Goal: Information Seeking & Learning: Learn about a topic

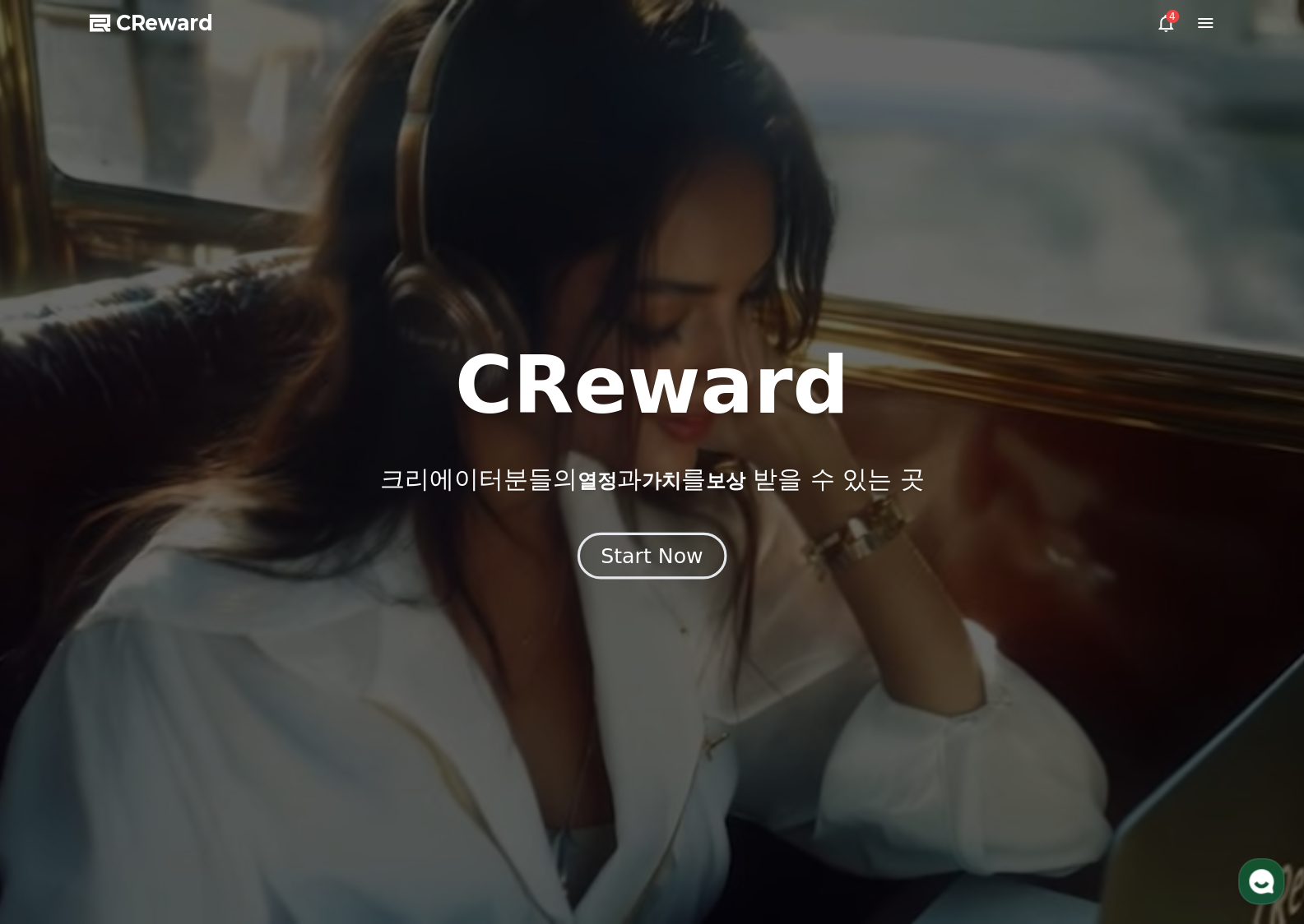
click at [634, 547] on div "Start Now" at bounding box center [651, 555] width 102 height 28
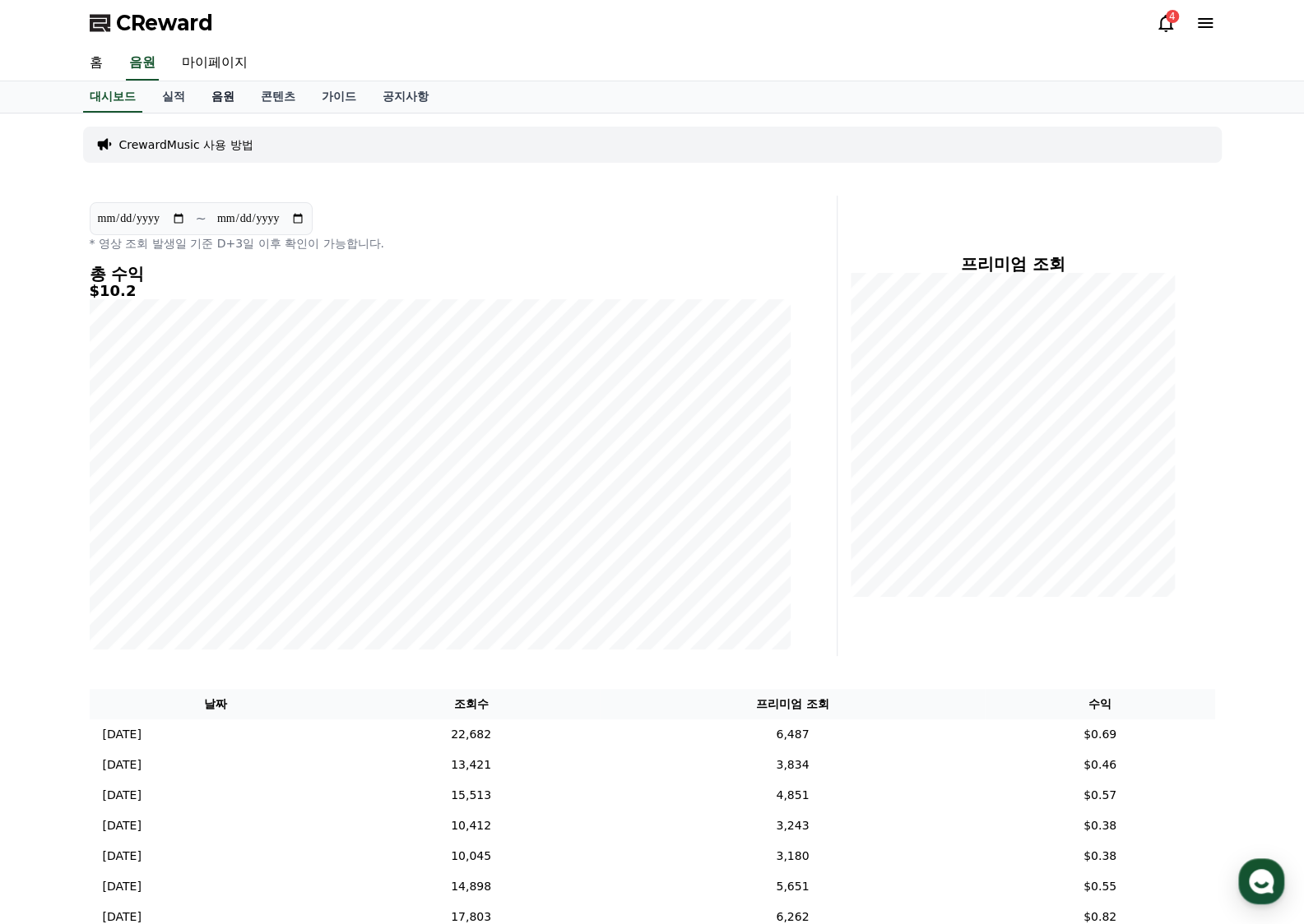
click at [209, 94] on link "음원" at bounding box center [222, 96] width 49 height 31
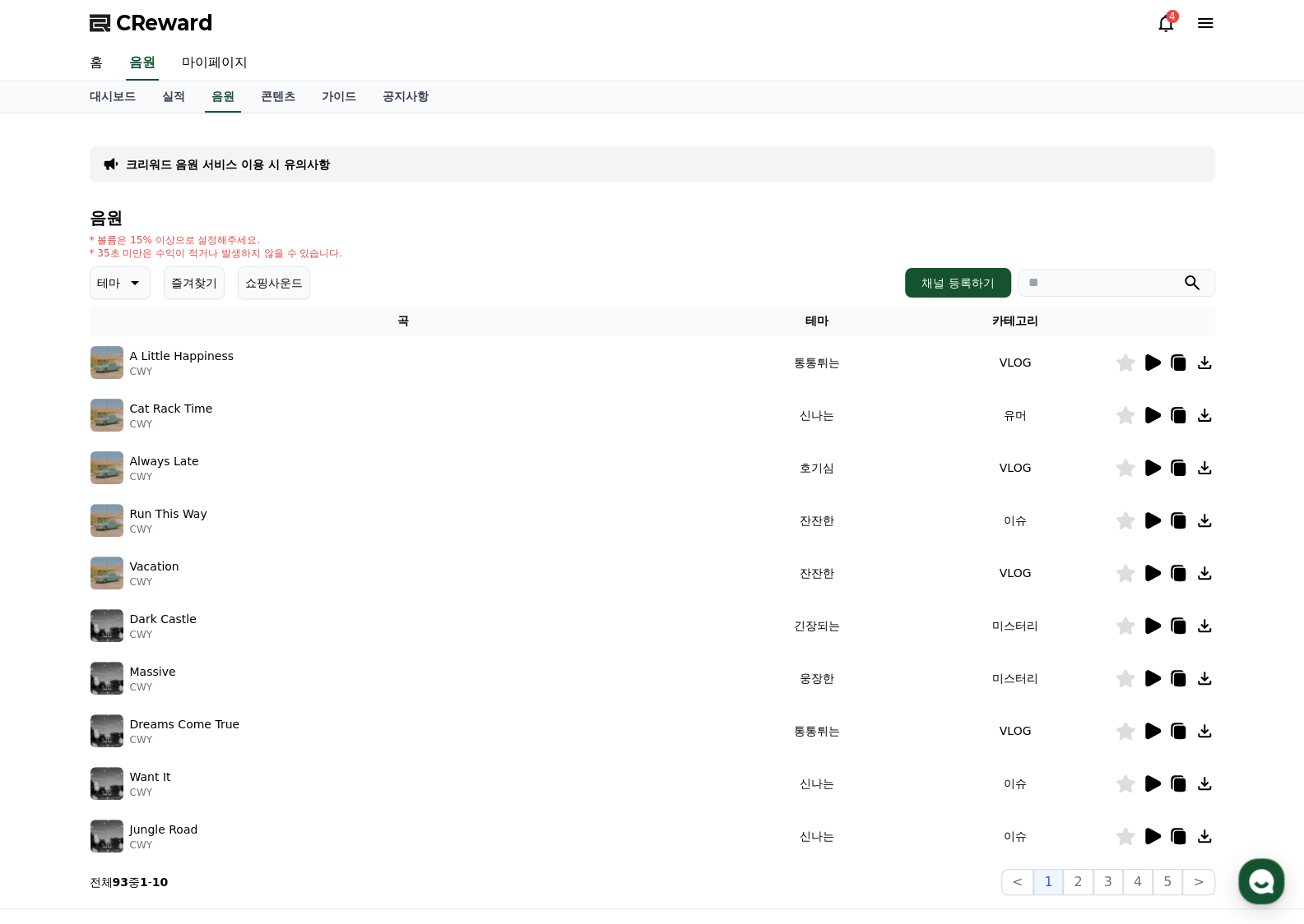
click at [120, 275] on button "테마" at bounding box center [121, 283] width 61 height 33
click at [136, 416] on button "호기심" at bounding box center [115, 412] width 48 height 36
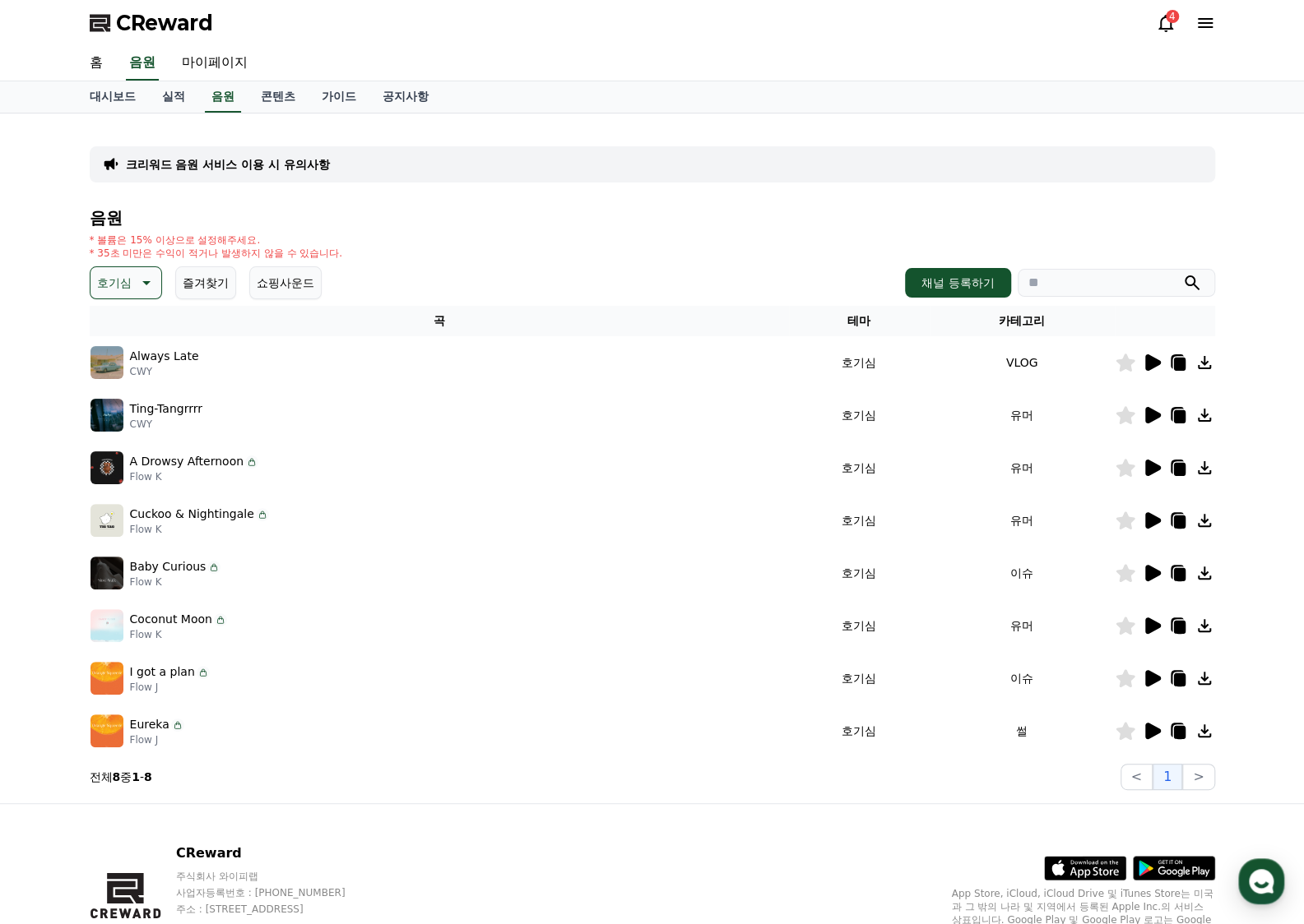
click at [1166, 363] on div at bounding box center [1165, 363] width 99 height 20
click at [1158, 363] on icon at bounding box center [1152, 363] width 15 height 16
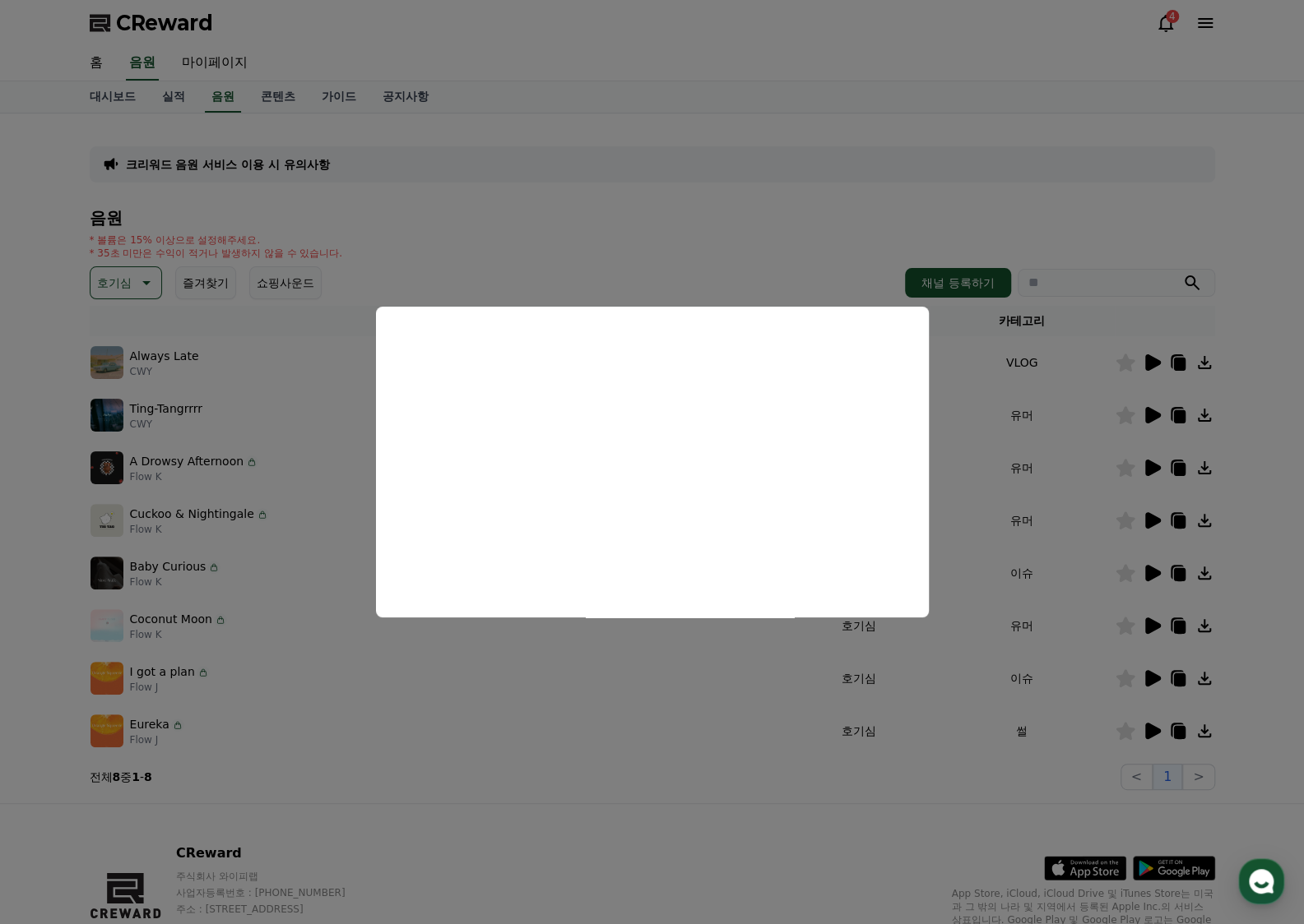
drag, startPoint x: 1088, startPoint y: 417, endPoint x: 1147, endPoint y: 416, distance: 59.0
click at [1092, 417] on button "close modal" at bounding box center [652, 462] width 1304 height 924
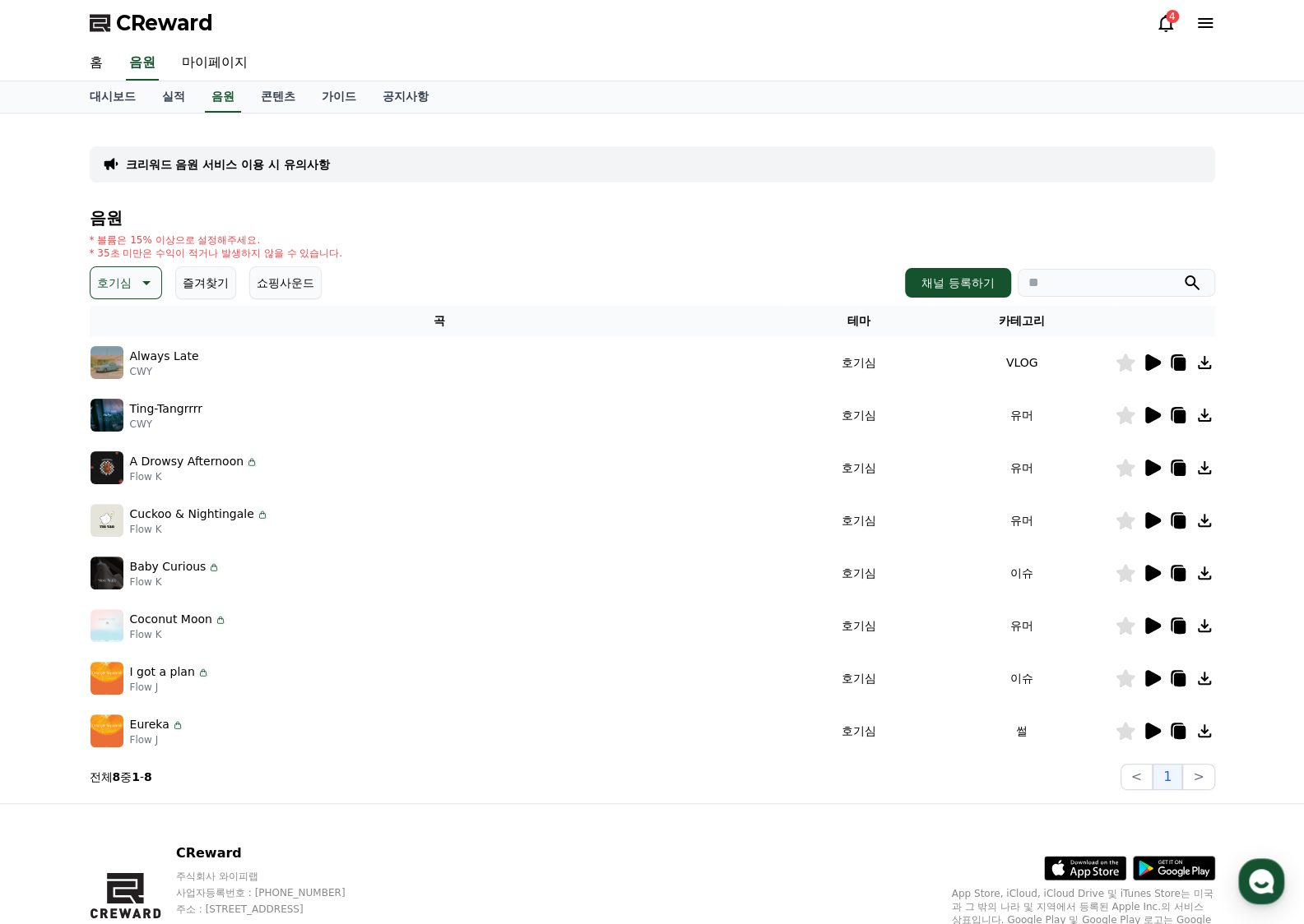
click at [1158, 414] on icon at bounding box center [1152, 415] width 15 height 16
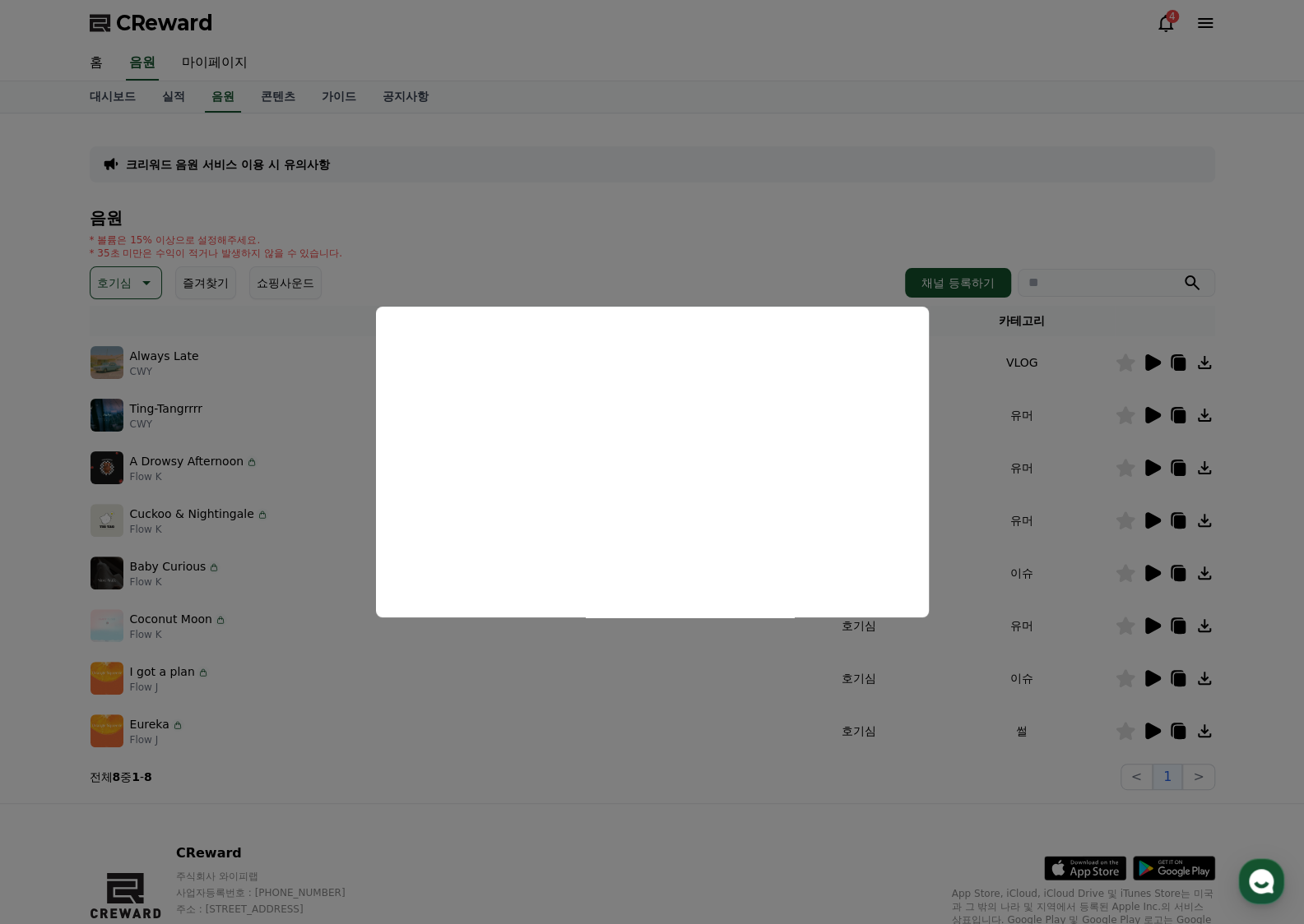
click at [1163, 471] on button "close modal" at bounding box center [652, 462] width 1304 height 924
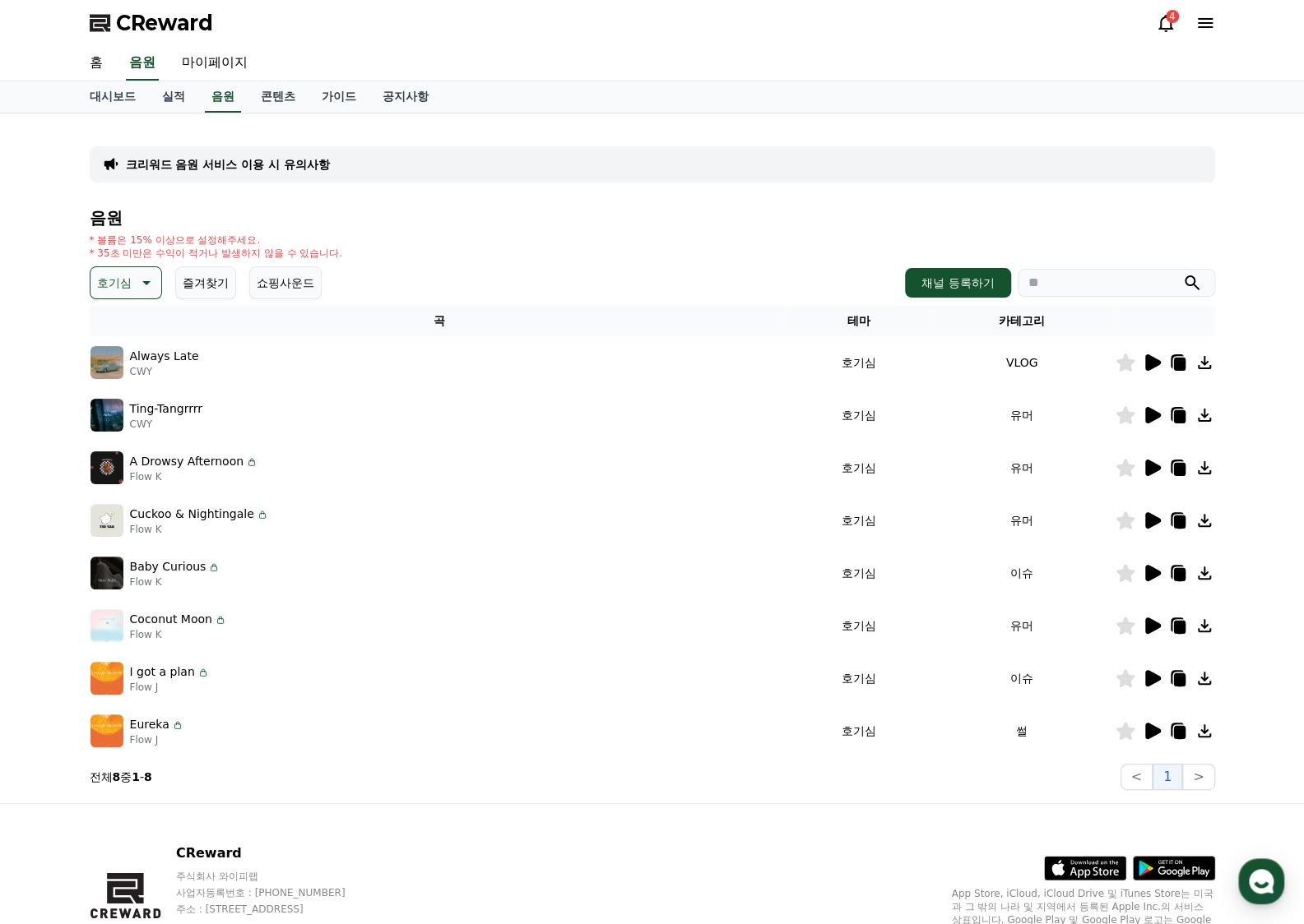
click at [1147, 469] on icon at bounding box center [1152, 468] width 15 height 16
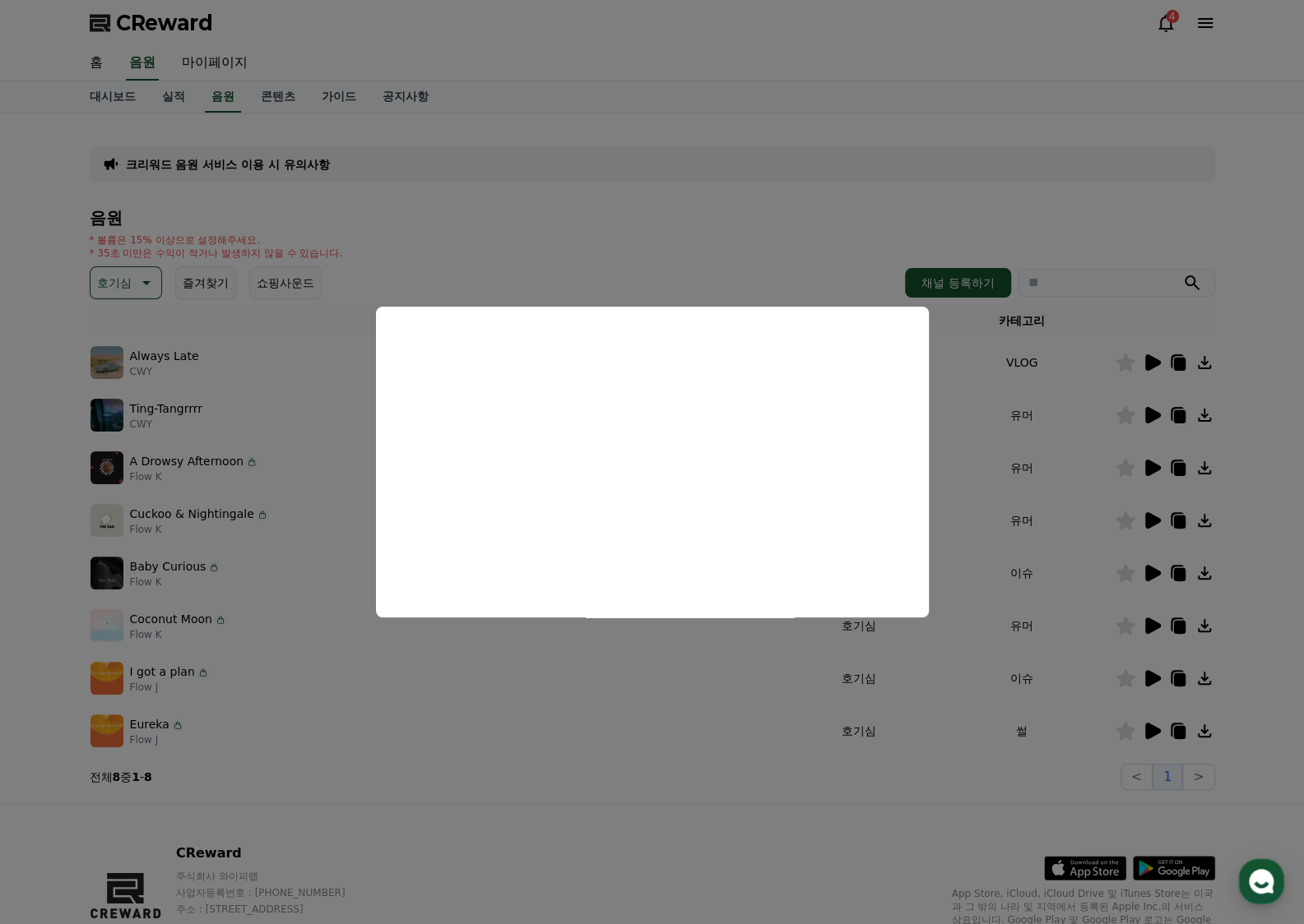
click at [1156, 516] on button "close modal" at bounding box center [652, 462] width 1304 height 924
click at [1154, 530] on td at bounding box center [1165, 520] width 101 height 52
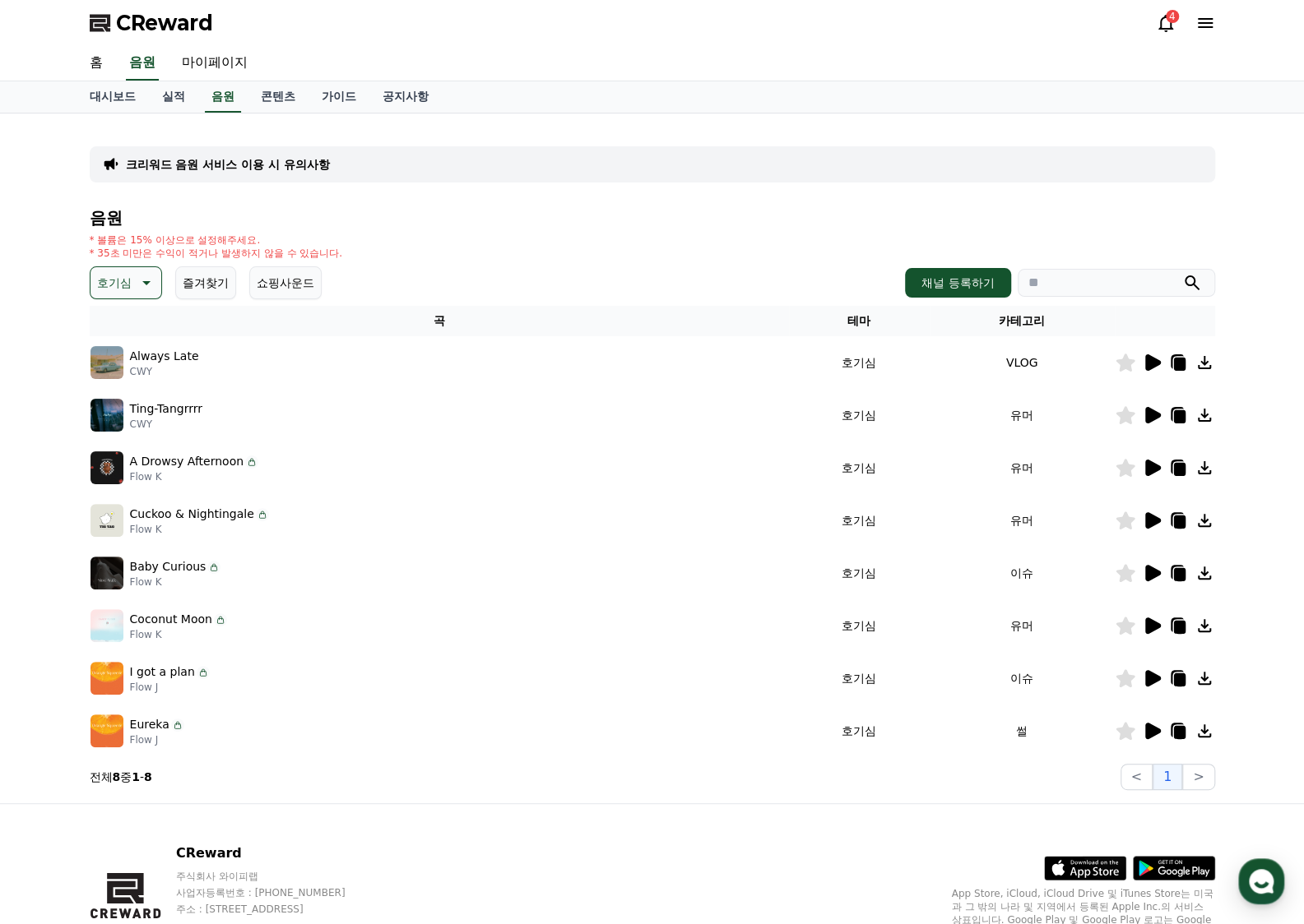
click at [1153, 522] on icon at bounding box center [1152, 520] width 15 height 16
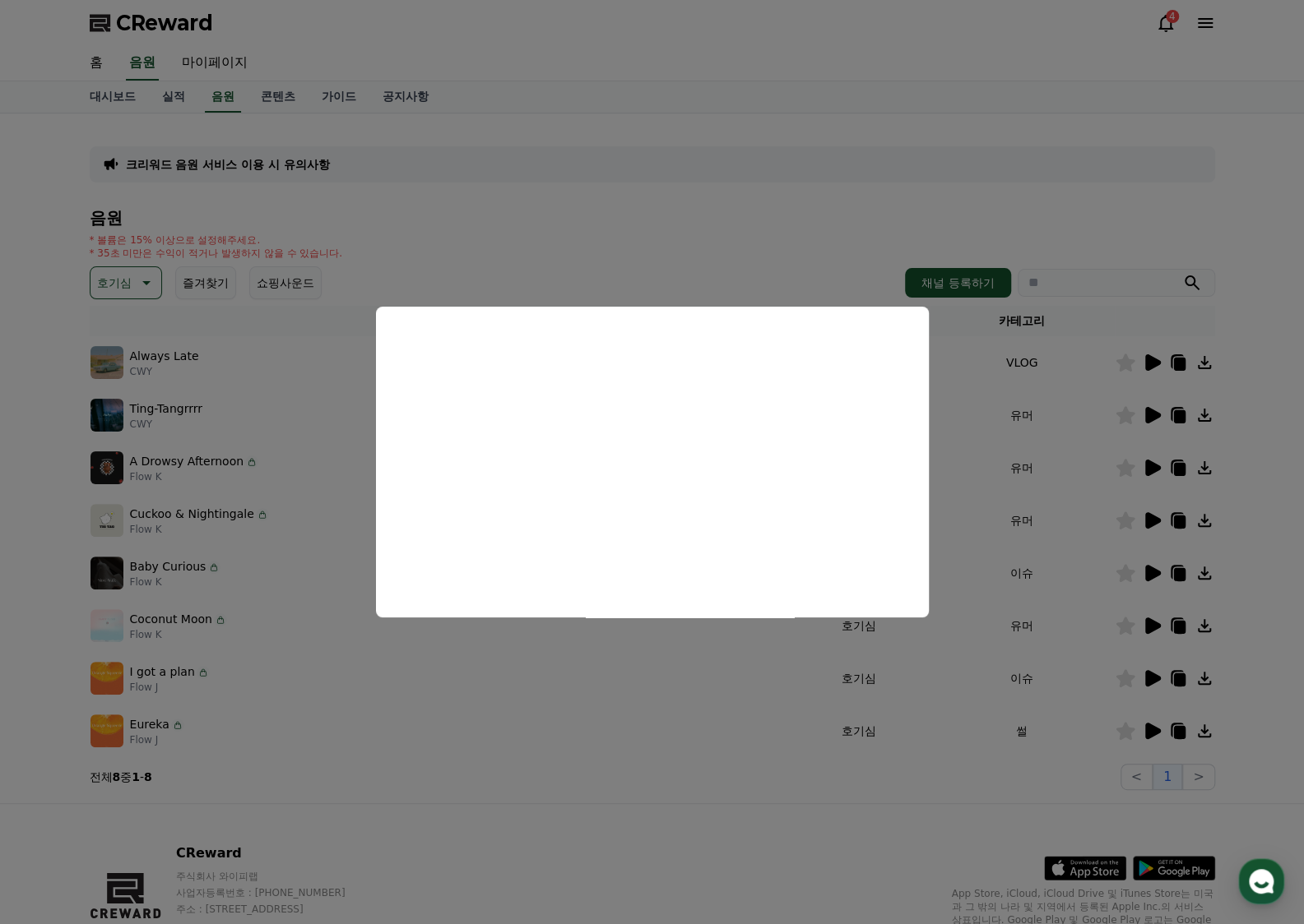
click at [1148, 522] on button "close modal" at bounding box center [652, 462] width 1304 height 924
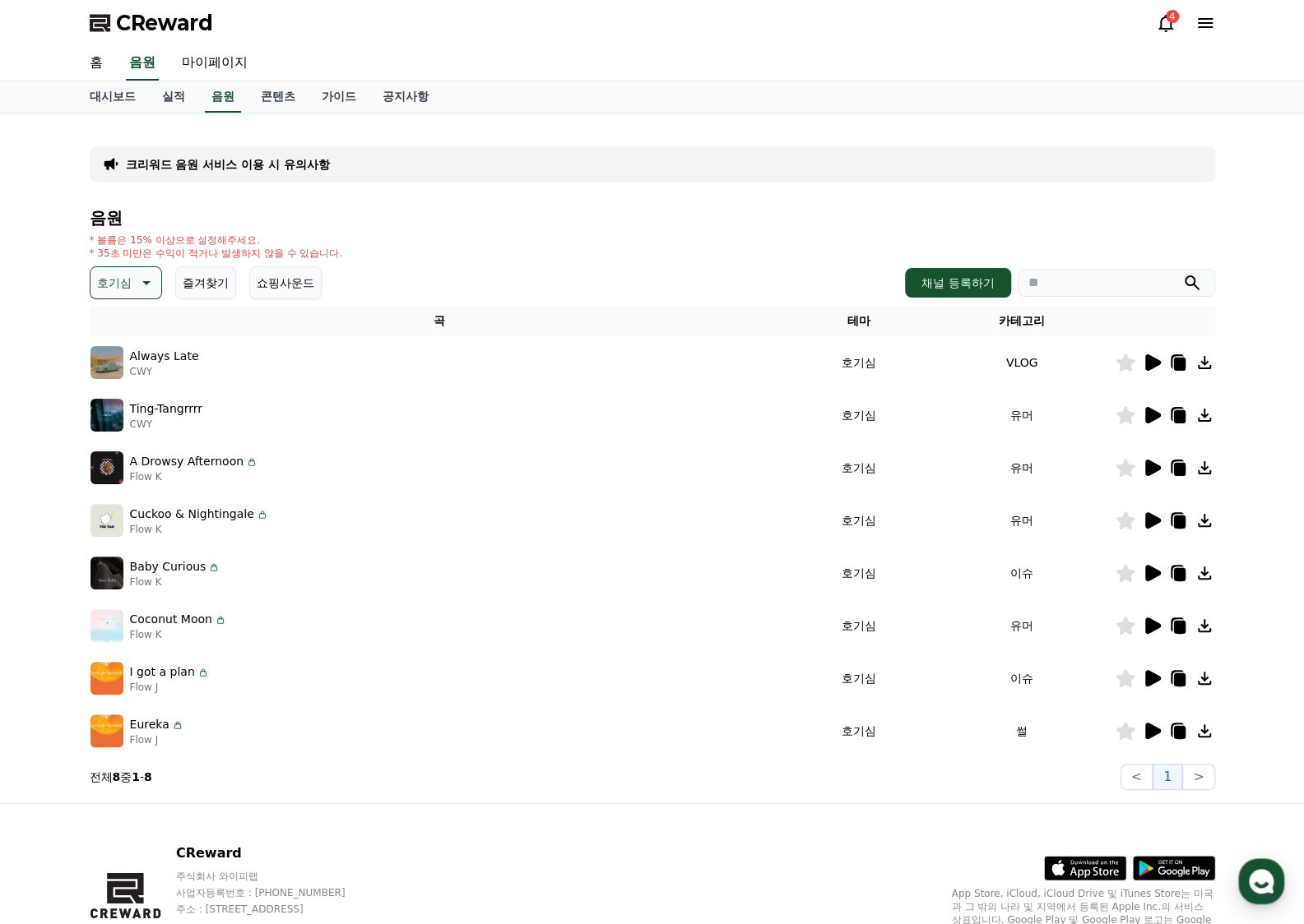
click at [1148, 522] on icon at bounding box center [1152, 520] width 15 height 16
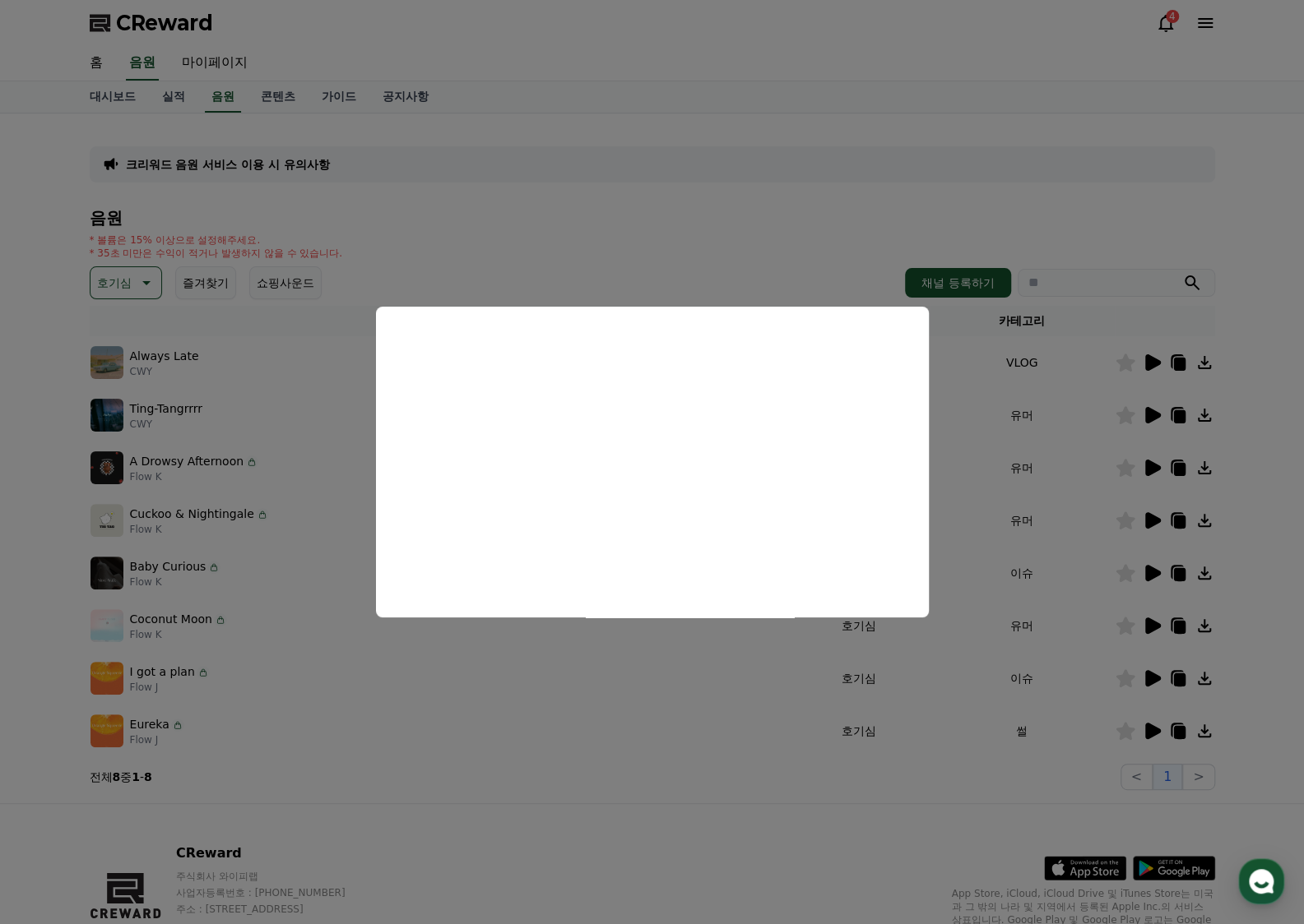
click at [1147, 570] on button "close modal" at bounding box center [652, 462] width 1304 height 924
click at [1153, 573] on icon at bounding box center [1152, 573] width 15 height 16
click at [1153, 579] on button "close modal" at bounding box center [652, 462] width 1304 height 924
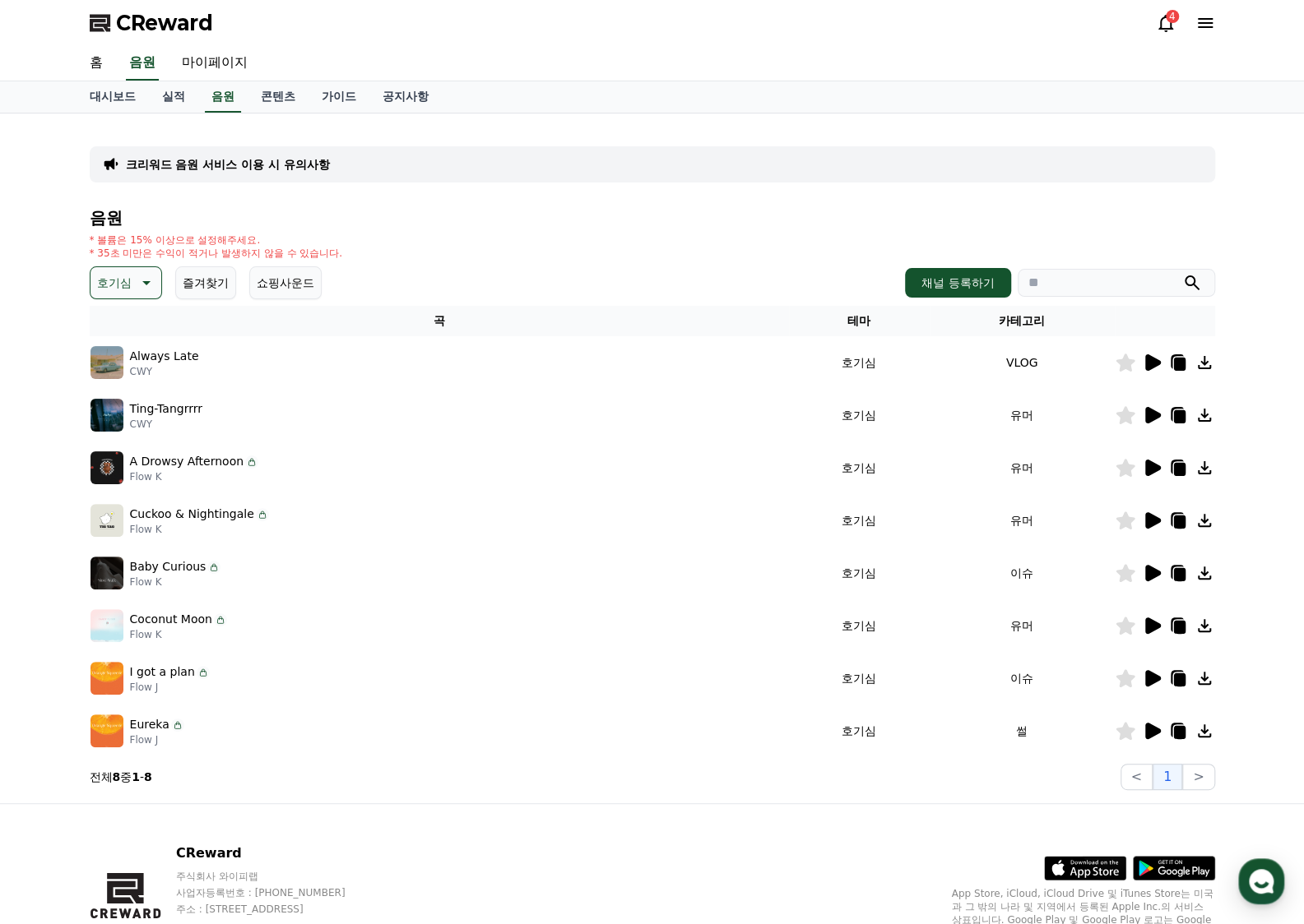
click at [1149, 565] on icon at bounding box center [1152, 573] width 15 height 16
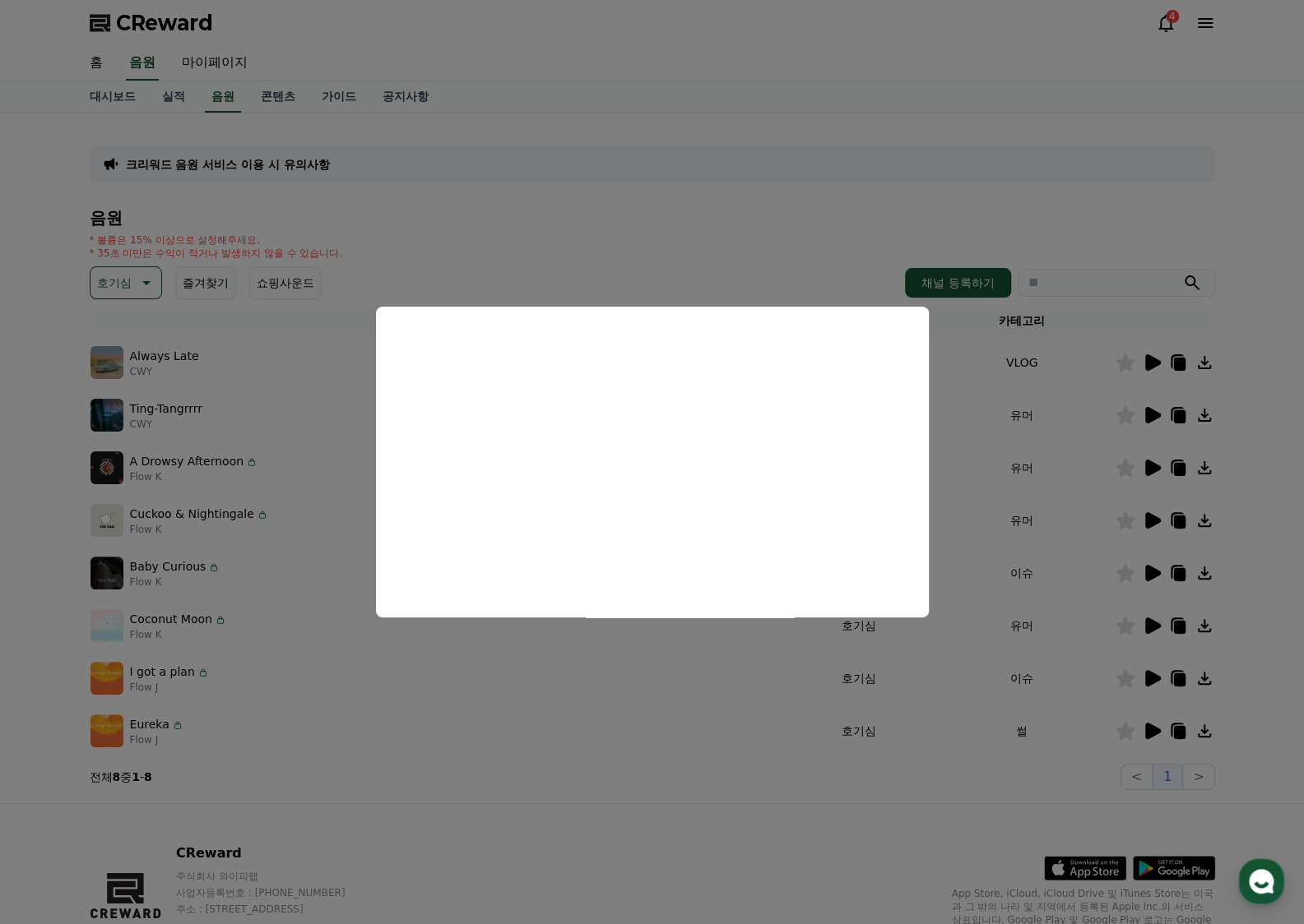
click at [1150, 623] on button "close modal" at bounding box center [652, 462] width 1304 height 924
click at [1154, 630] on icon at bounding box center [1152, 626] width 20 height 20
click at [1155, 680] on button "close modal" at bounding box center [652, 462] width 1304 height 924
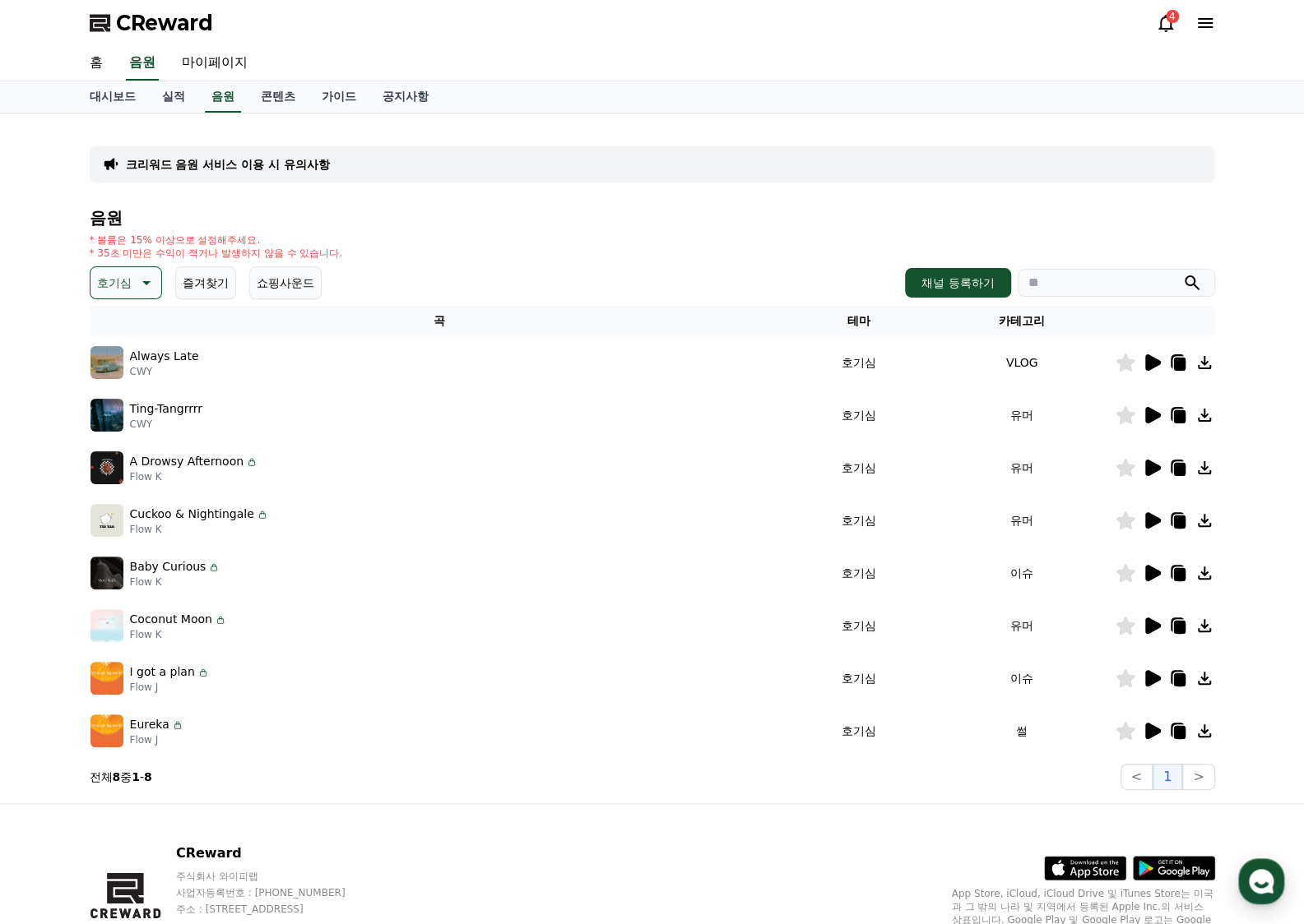
drag, startPoint x: 1120, startPoint y: 670, endPoint x: 1170, endPoint y: 683, distance: 51.7
click at [1121, 671] on icon at bounding box center [1125, 678] width 20 height 18
click at [1158, 678] on icon at bounding box center [1152, 678] width 15 height 16
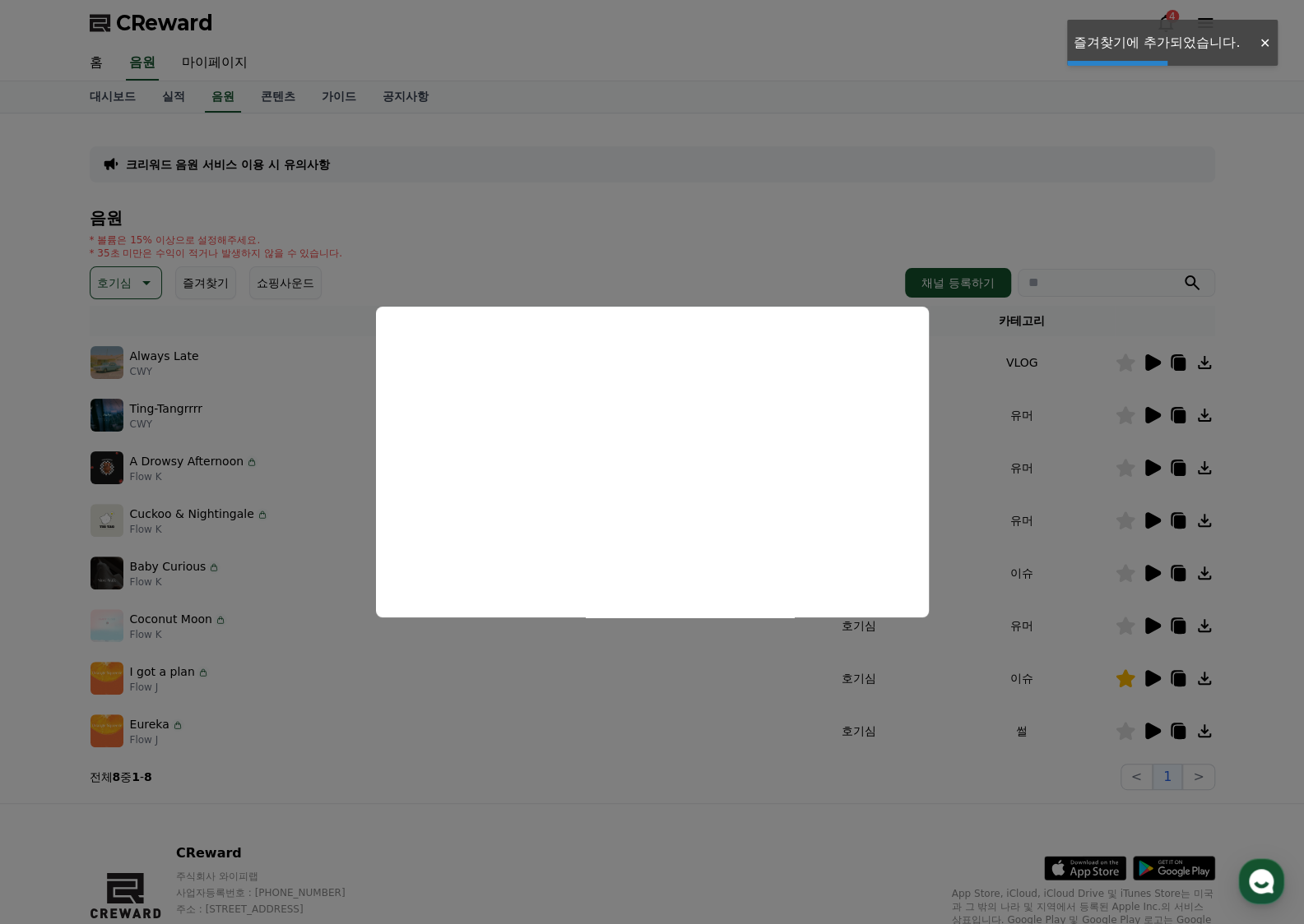
click at [1127, 678] on button "close modal" at bounding box center [652, 462] width 1304 height 924
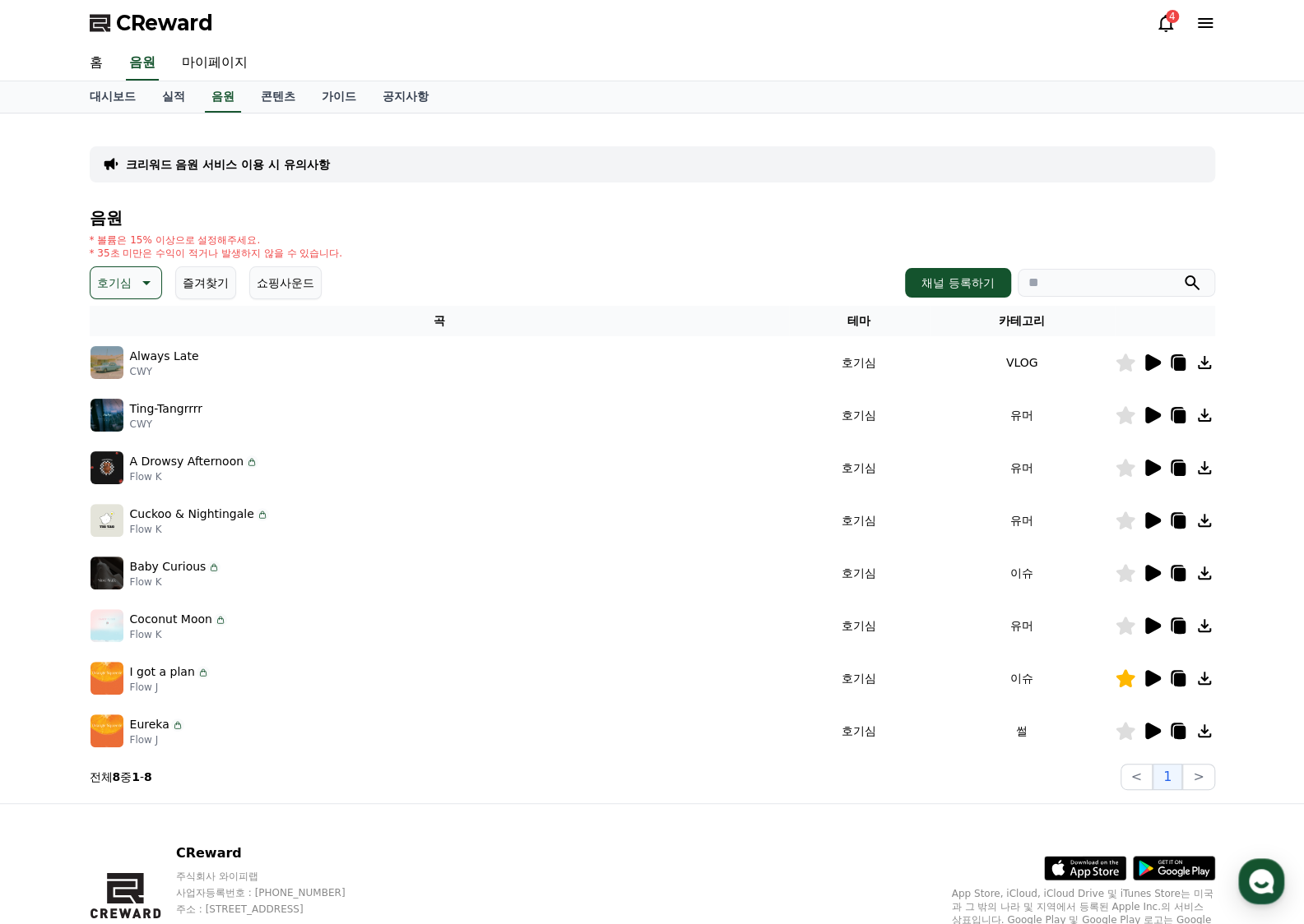
click at [1134, 680] on div at bounding box center [1165, 678] width 99 height 20
click at [1130, 682] on icon at bounding box center [1124, 678] width 19 height 18
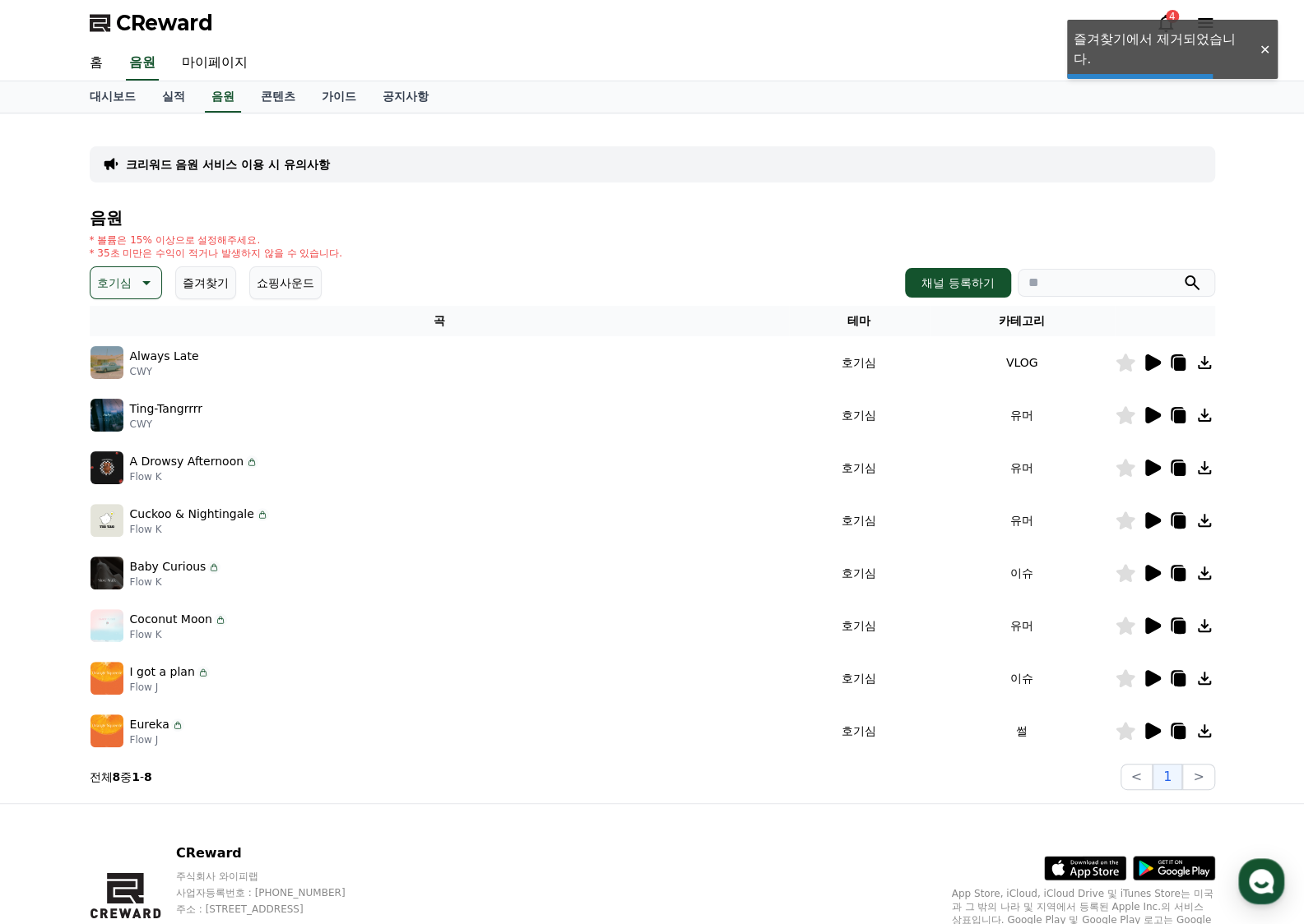
click at [1145, 678] on icon at bounding box center [1152, 678] width 15 height 16
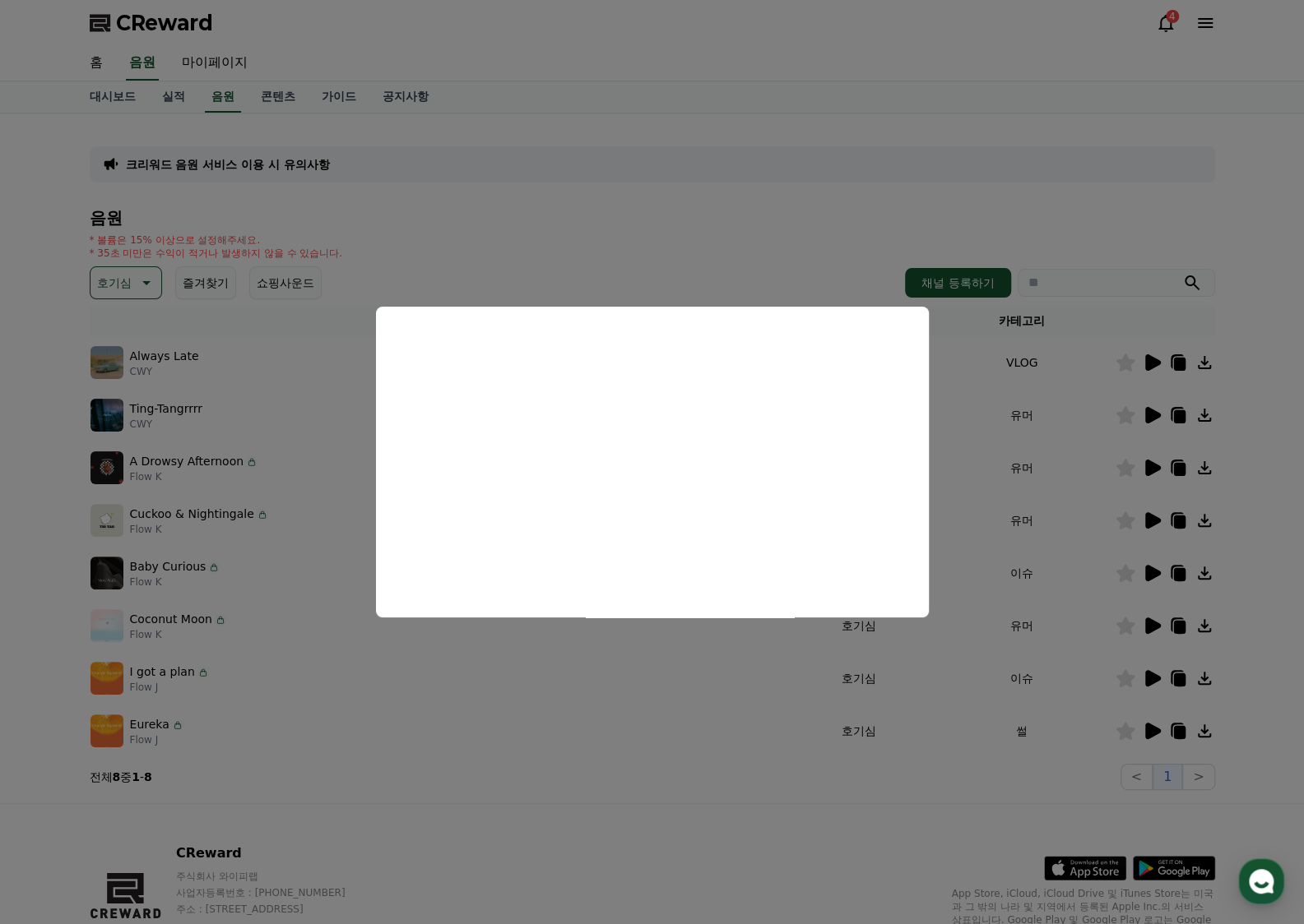
click at [1126, 678] on button "close modal" at bounding box center [652, 462] width 1304 height 924
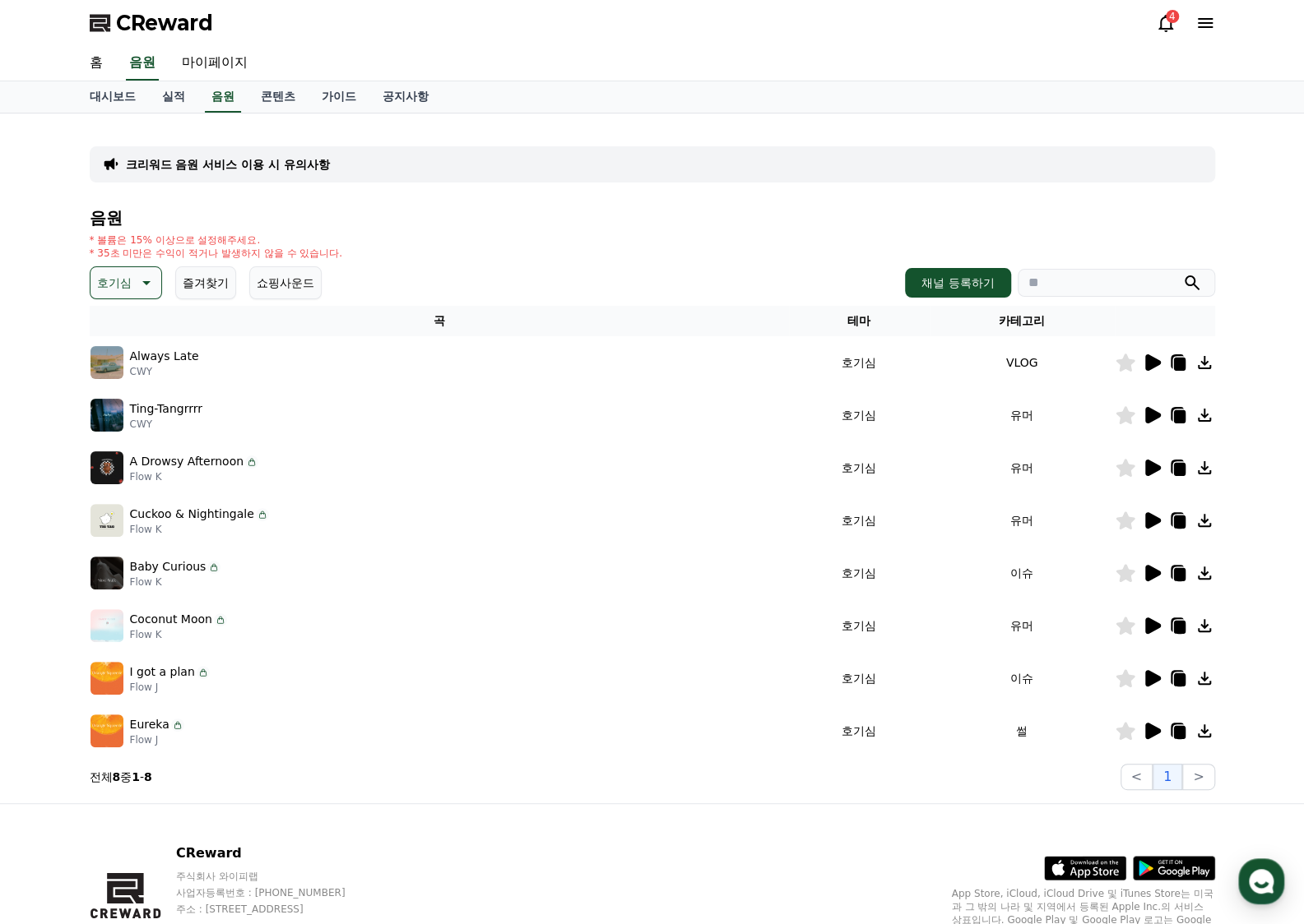
click at [1126, 676] on icon at bounding box center [1124, 678] width 19 height 18
click at [1153, 733] on icon at bounding box center [1152, 731] width 15 height 16
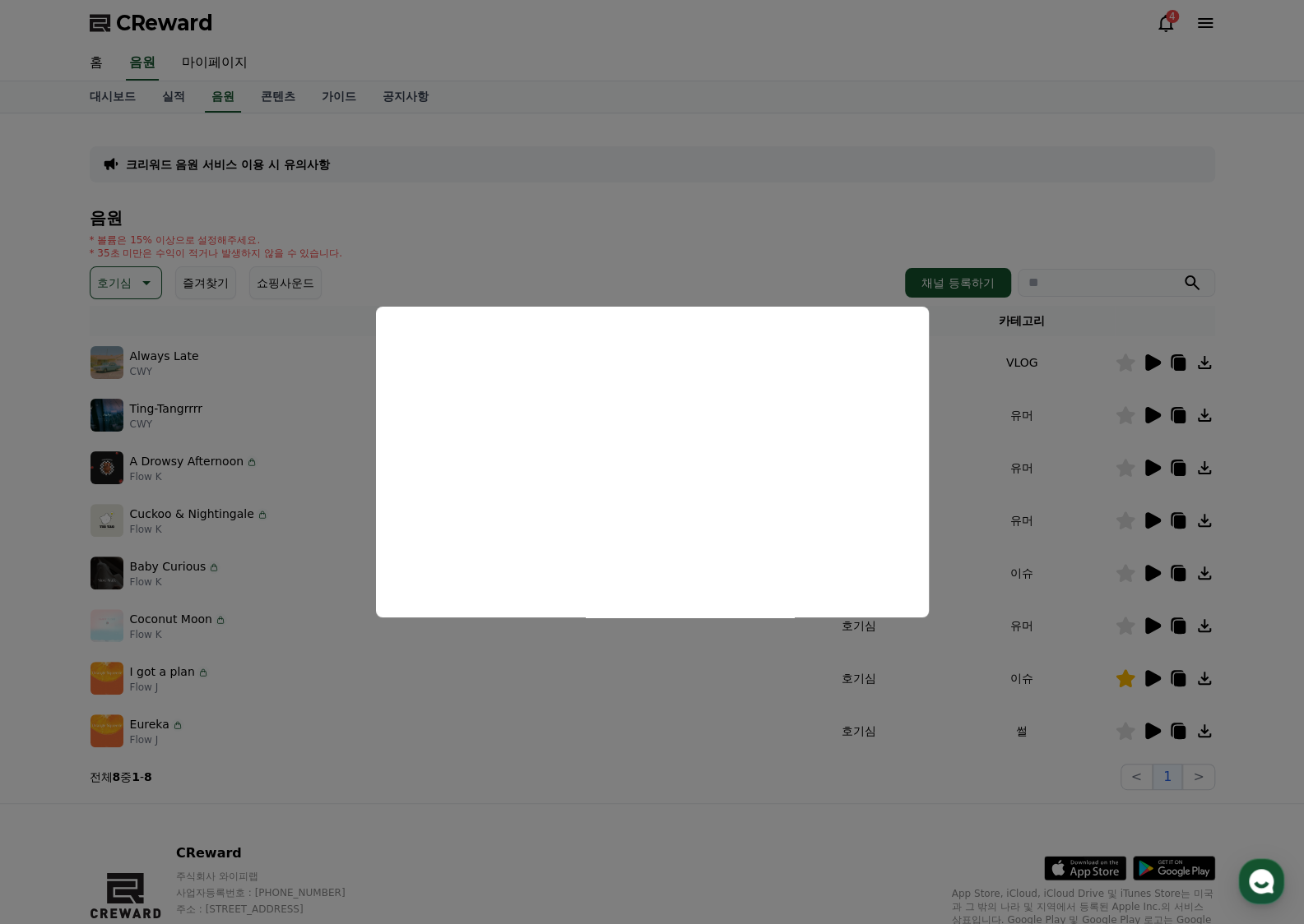
click at [117, 274] on button "close modal" at bounding box center [652, 462] width 1304 height 924
click at [117, 275] on p "호기심" at bounding box center [114, 283] width 34 height 23
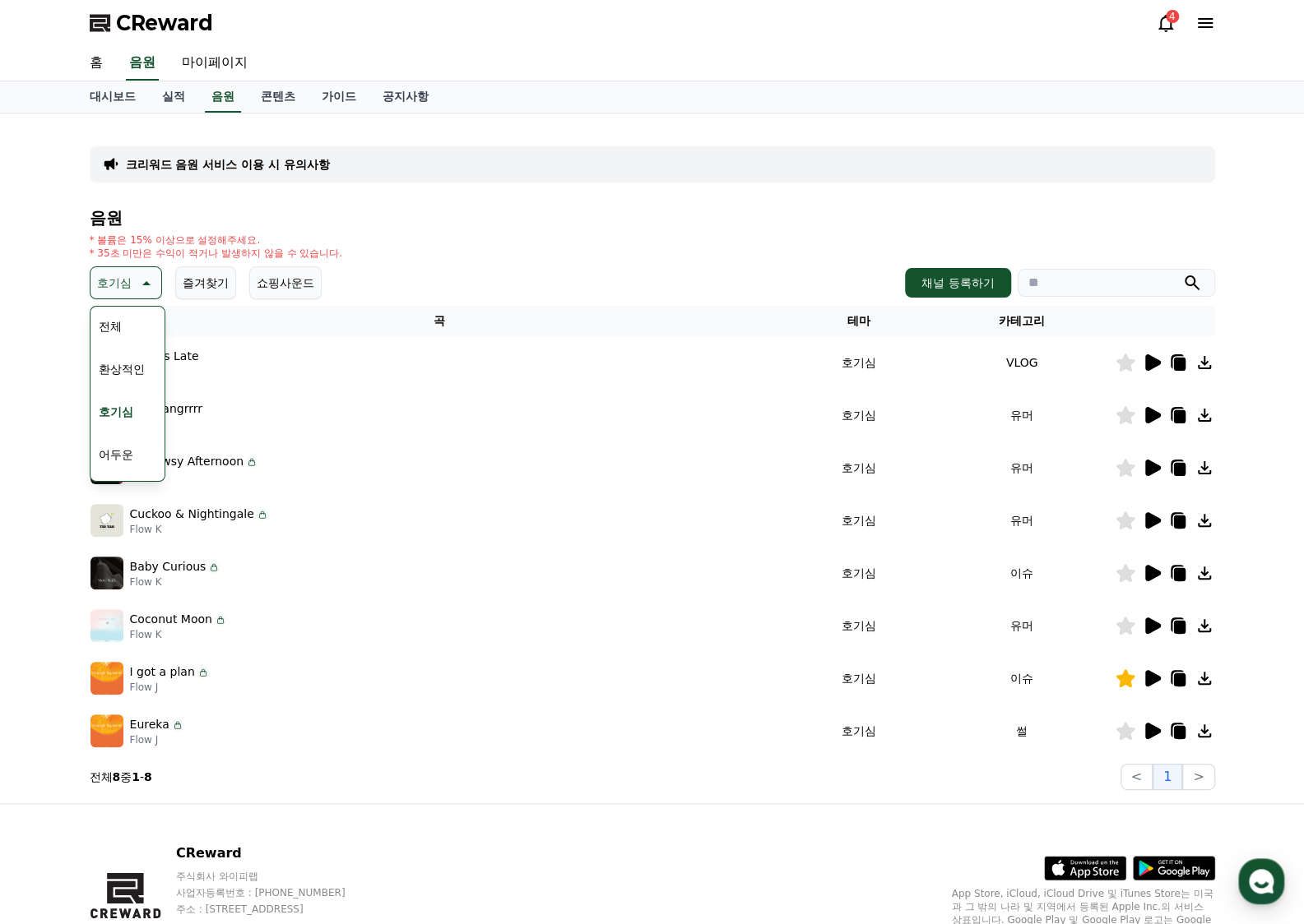
scroll to position [82, 0]
click at [107, 424] on button "밝은" at bounding box center [110, 415] width 36 height 36
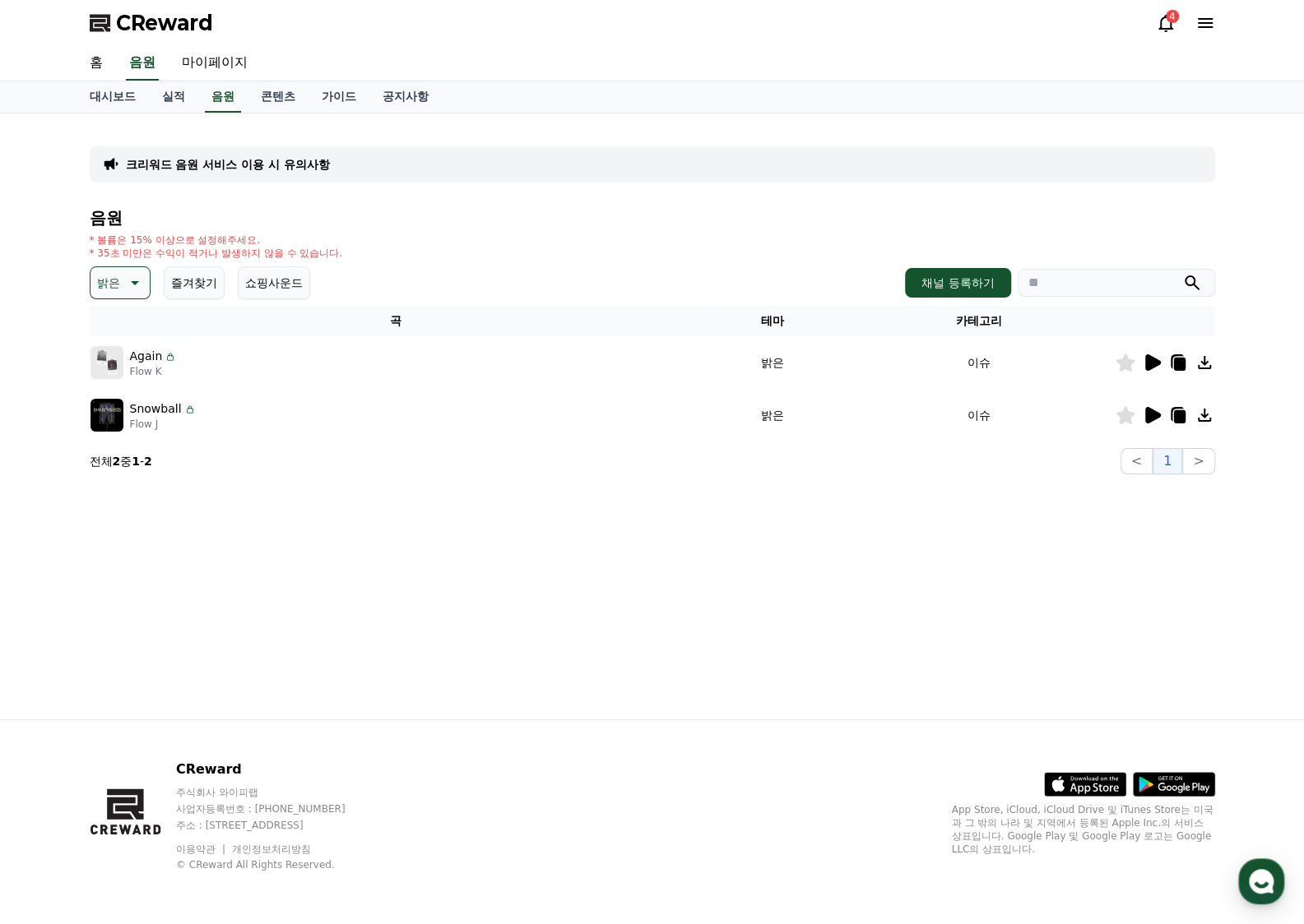
click at [1150, 364] on icon at bounding box center [1152, 363] width 15 height 16
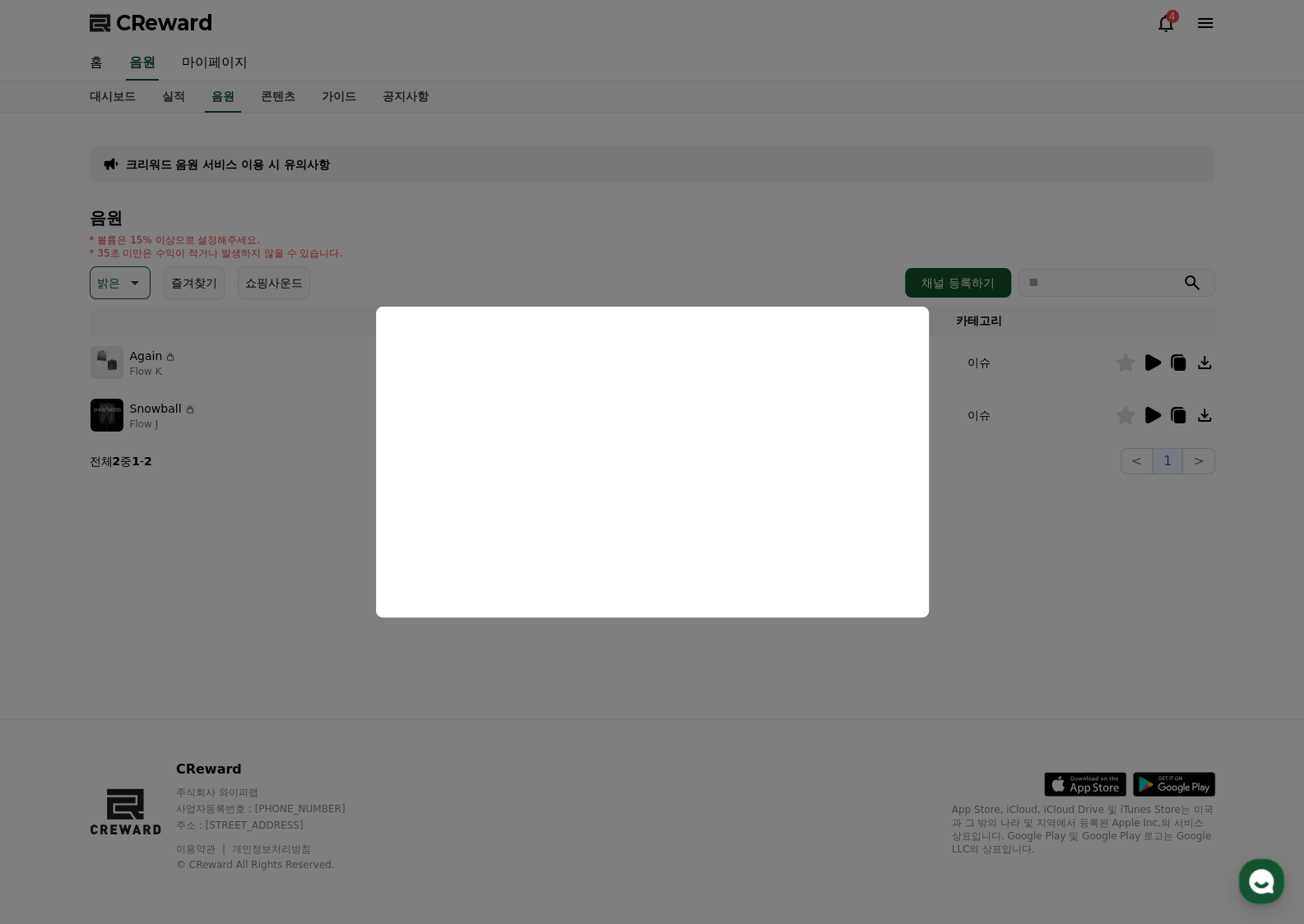
click at [1155, 416] on button "close modal" at bounding box center [652, 462] width 1304 height 924
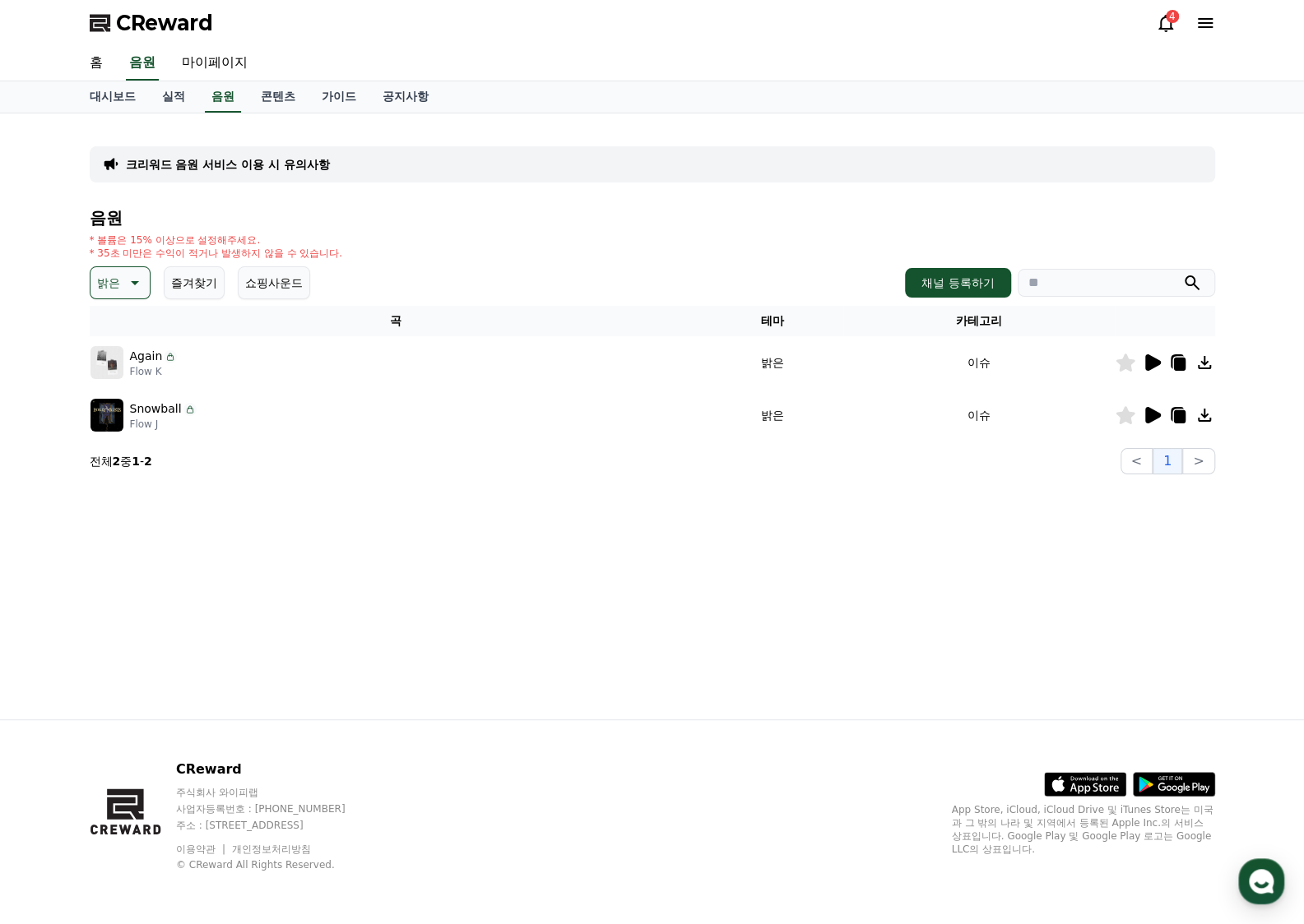
click at [1155, 416] on icon at bounding box center [1152, 415] width 15 height 16
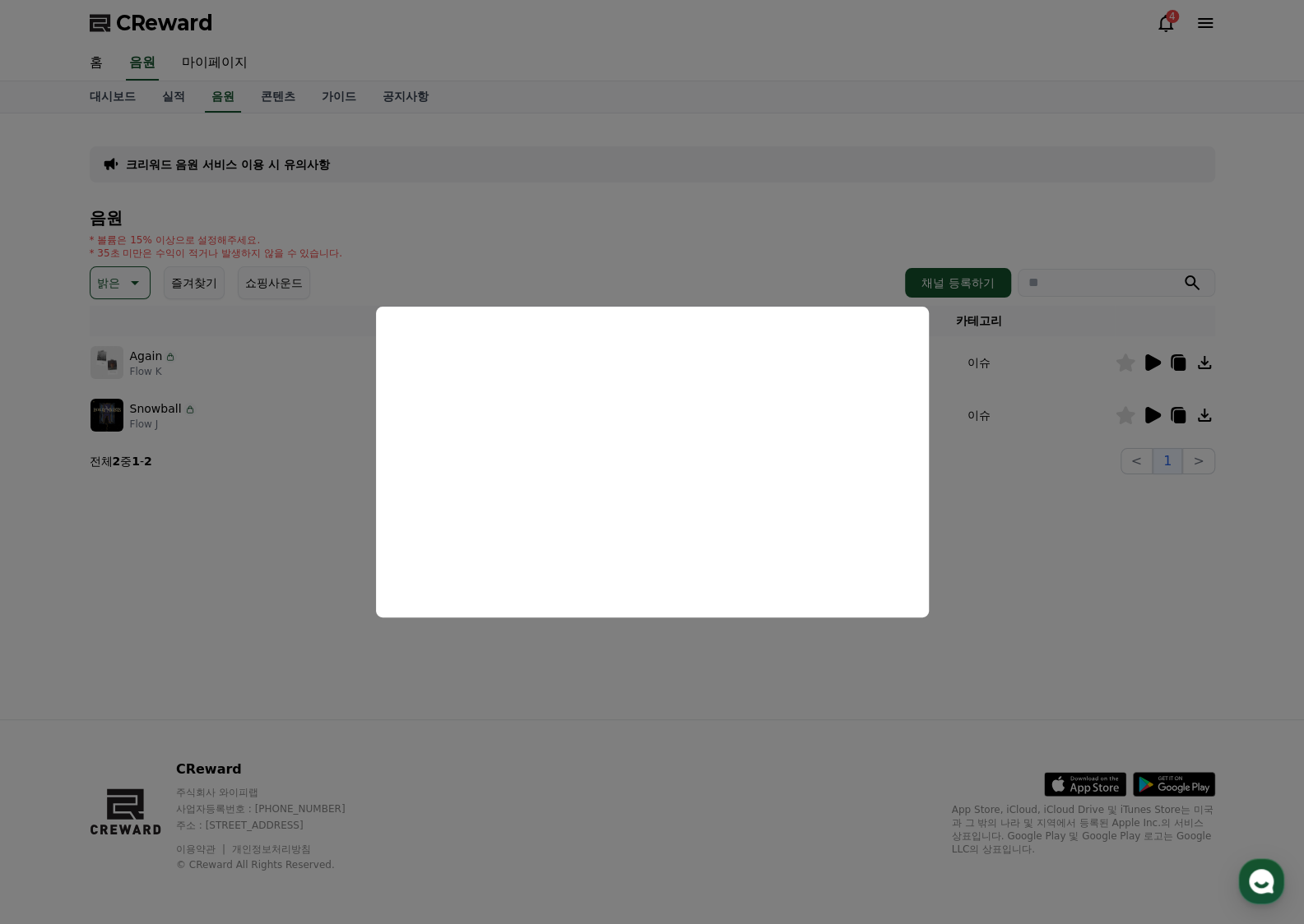
click at [1125, 408] on button "close modal" at bounding box center [652, 462] width 1304 height 924
click at [1125, 408] on icon at bounding box center [1124, 416] width 19 height 18
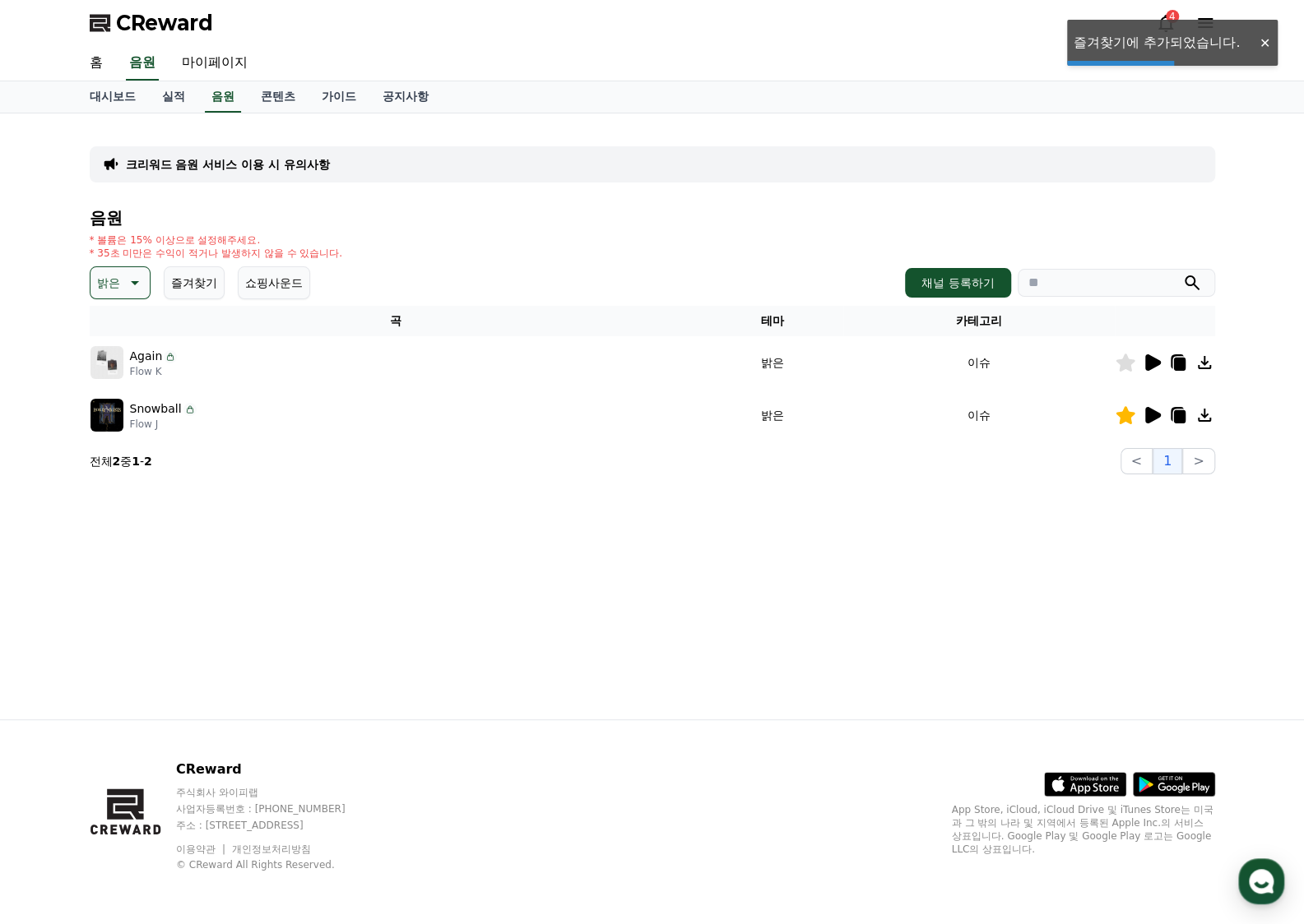
click at [191, 276] on button "즐겨찾기" at bounding box center [194, 283] width 61 height 33
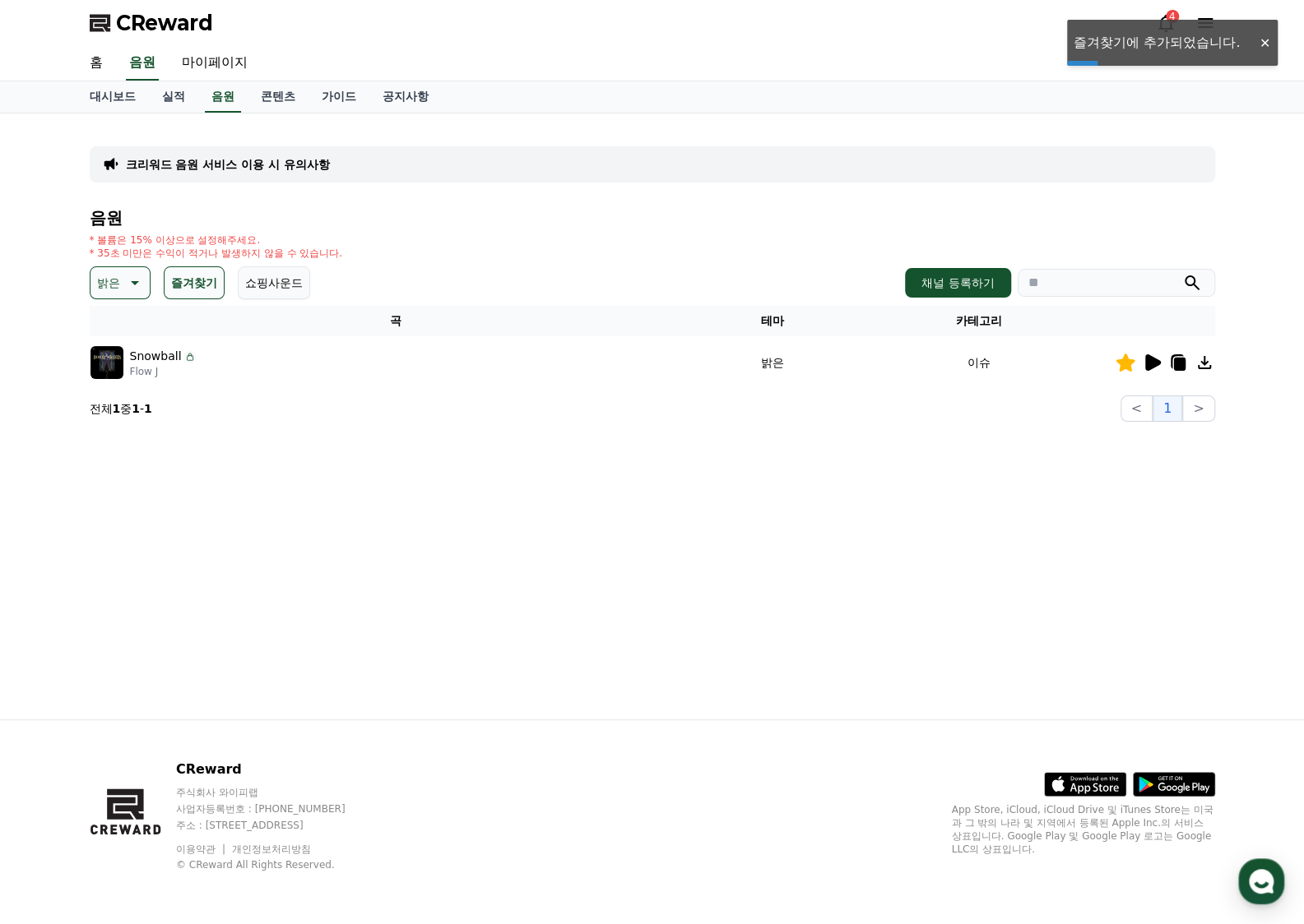
click at [115, 284] on p "밝은" at bounding box center [109, 283] width 23 height 23
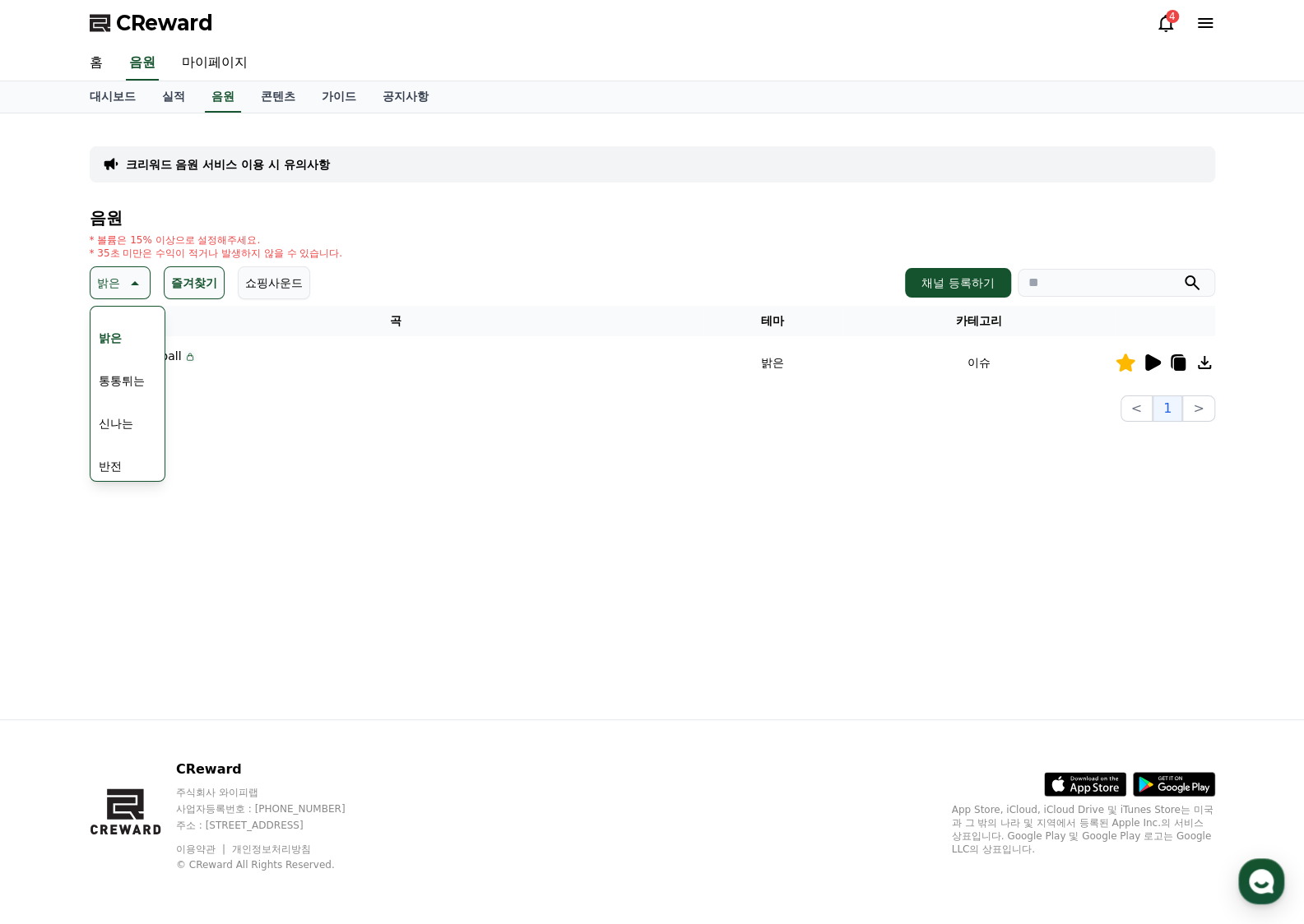
scroll to position [165, 0]
click at [121, 417] on button "신나는" at bounding box center [115, 418] width 48 height 36
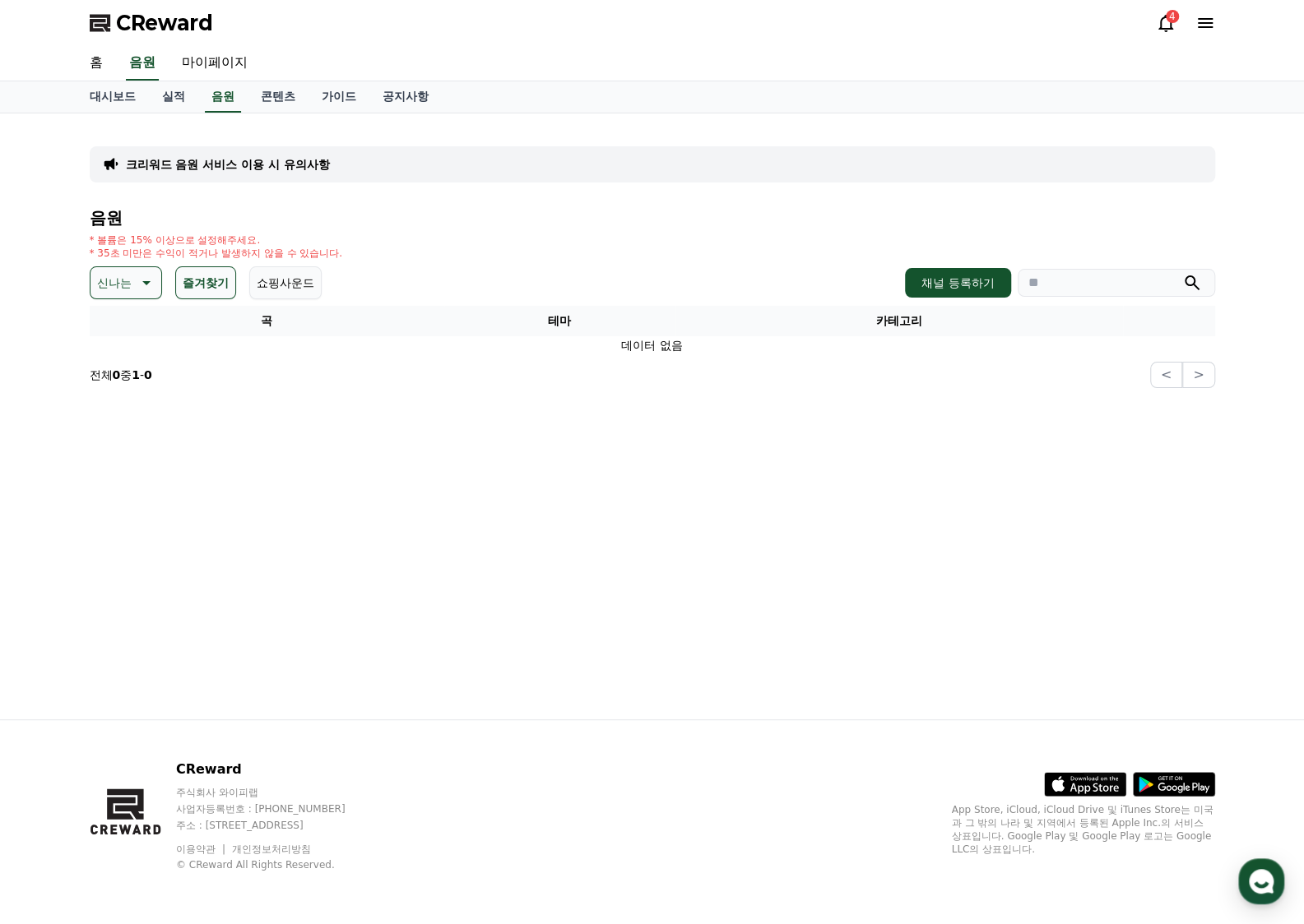
click at [138, 289] on icon at bounding box center [145, 283] width 20 height 20
click at [134, 345] on button "즐거움" at bounding box center [115, 343] width 48 height 36
click at [136, 289] on icon at bounding box center [145, 283] width 20 height 20
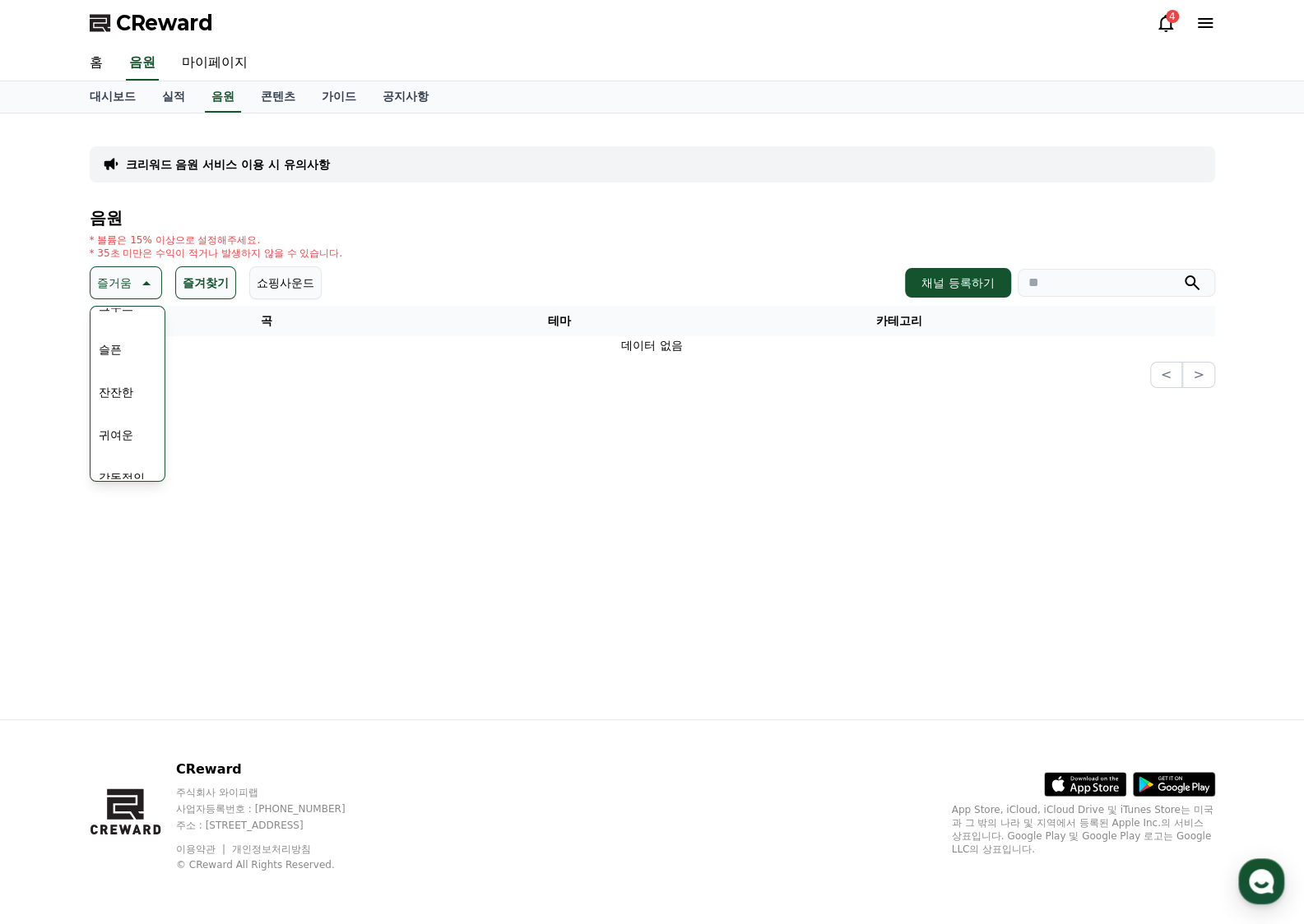
click at [130, 430] on button "귀여운" at bounding box center [115, 435] width 48 height 36
drag, startPoint x: 87, startPoint y: 267, endPoint x: 103, endPoint y: 278, distance: 19.4
click at [92, 271] on div "크리워드 음원 서비스 이용 시 유의사항 음원 * 볼륨은 15% 이상으로 설정해주세요. * 35초 미만은 수익이 적거나 발생하지 않을 수 있습니…" at bounding box center [652, 256] width 1138 height 274
click at [229, 283] on button "즐겨찾기" at bounding box center [206, 283] width 61 height 33
